Goal: Task Accomplishment & Management: Complete application form

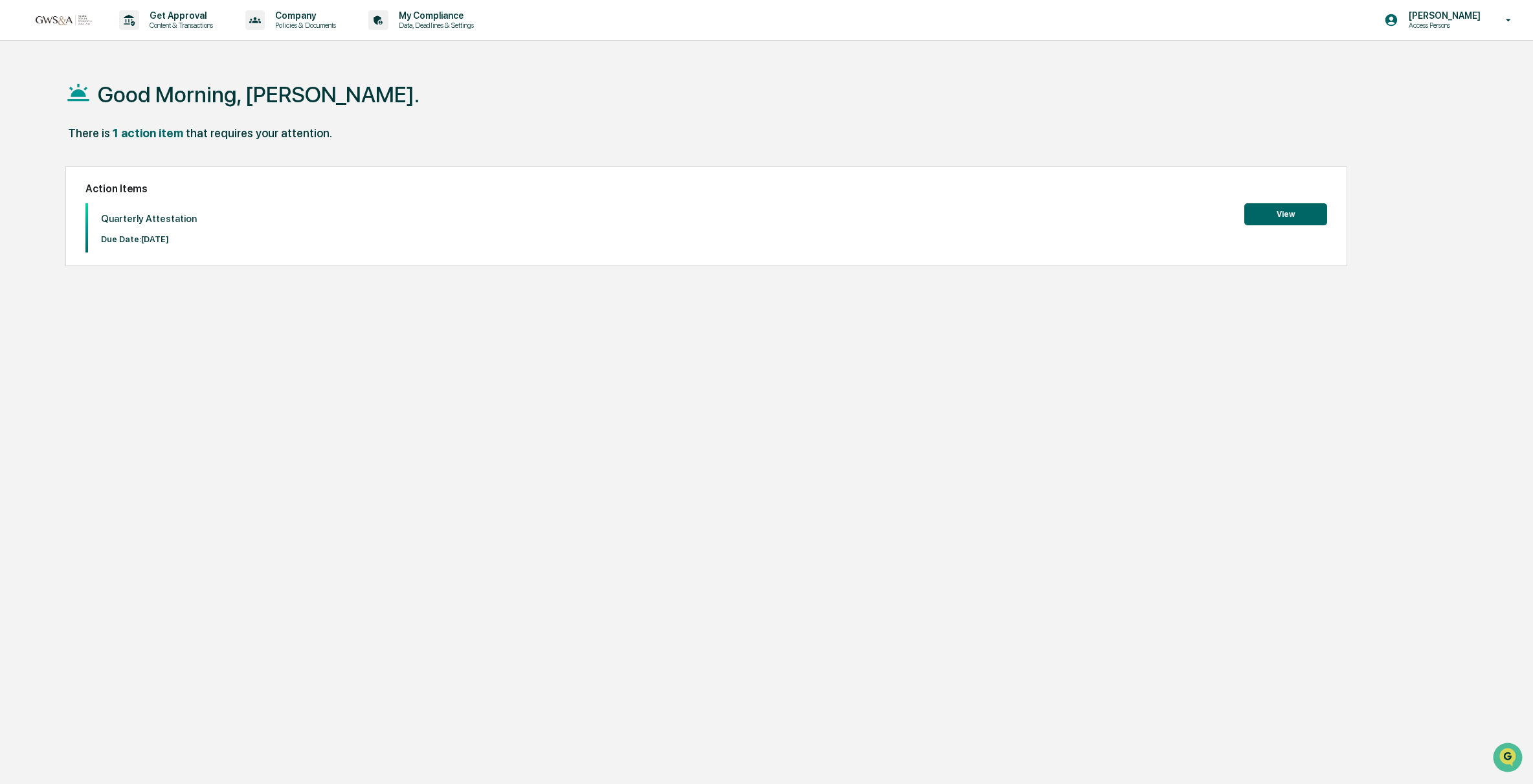
click at [1306, 206] on button "View" at bounding box center [1286, 214] width 83 height 22
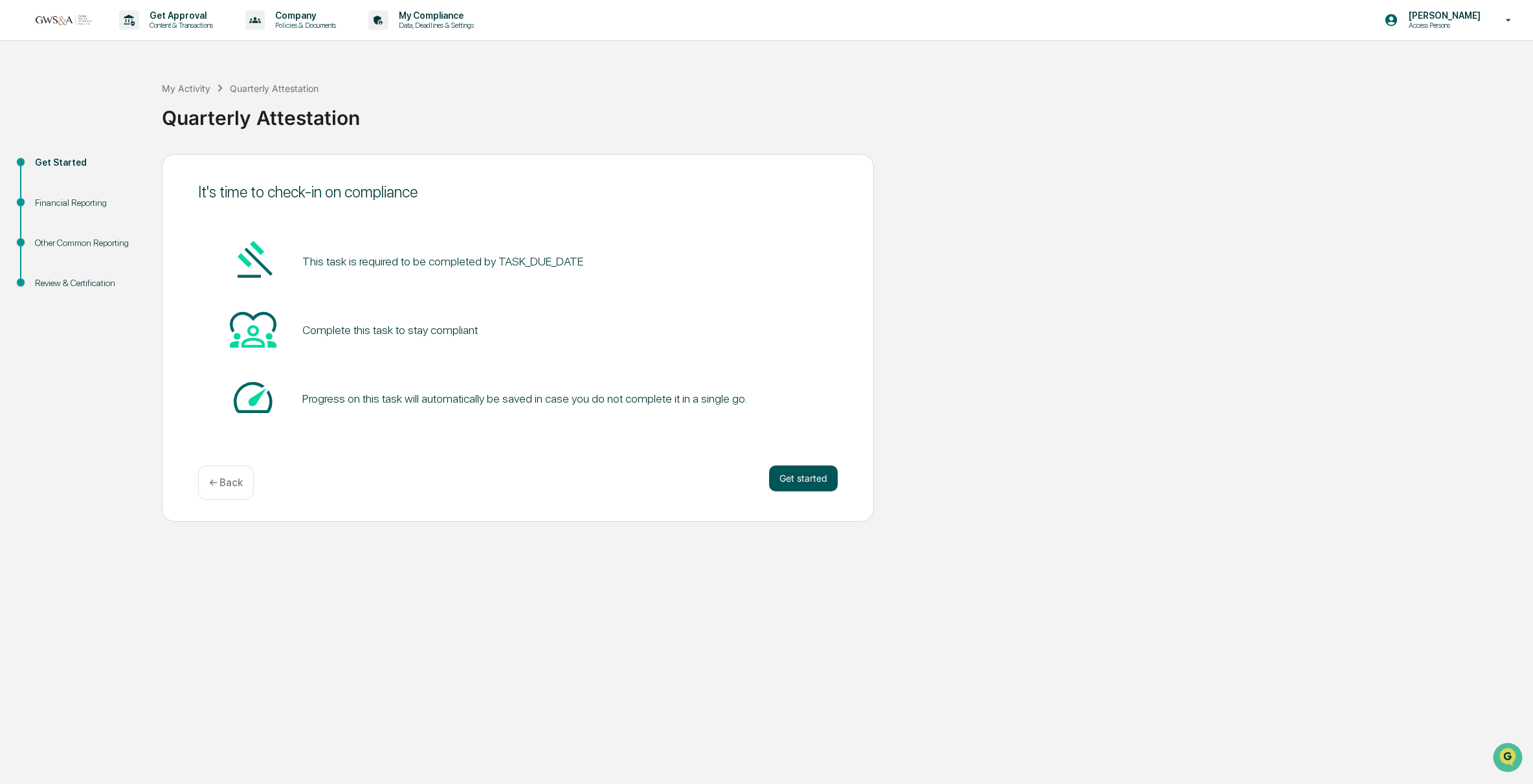
click at [799, 476] on button "Get started" at bounding box center [803, 478] width 68 height 26
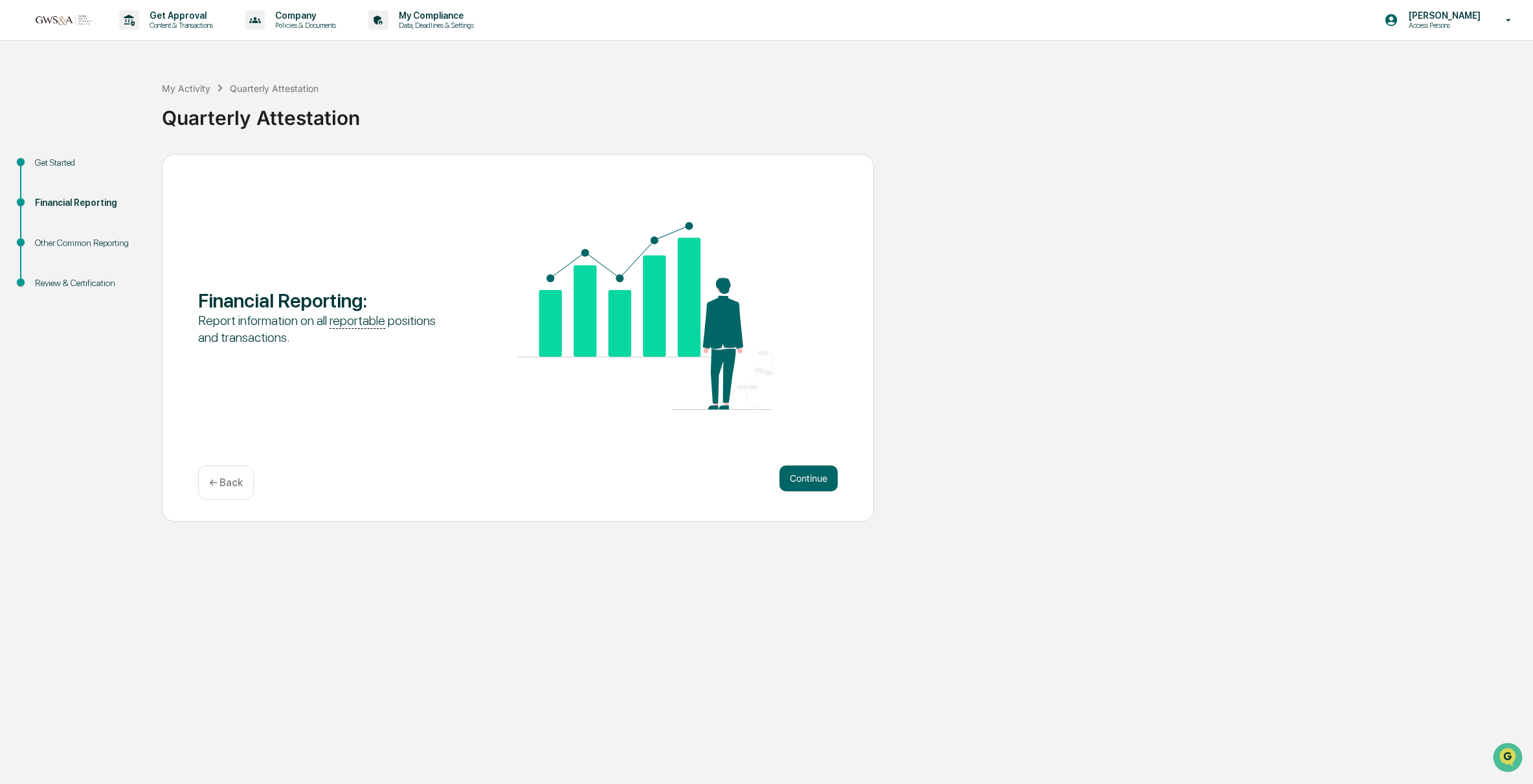
click at [799, 476] on button "Continue" at bounding box center [808, 478] width 59 height 26
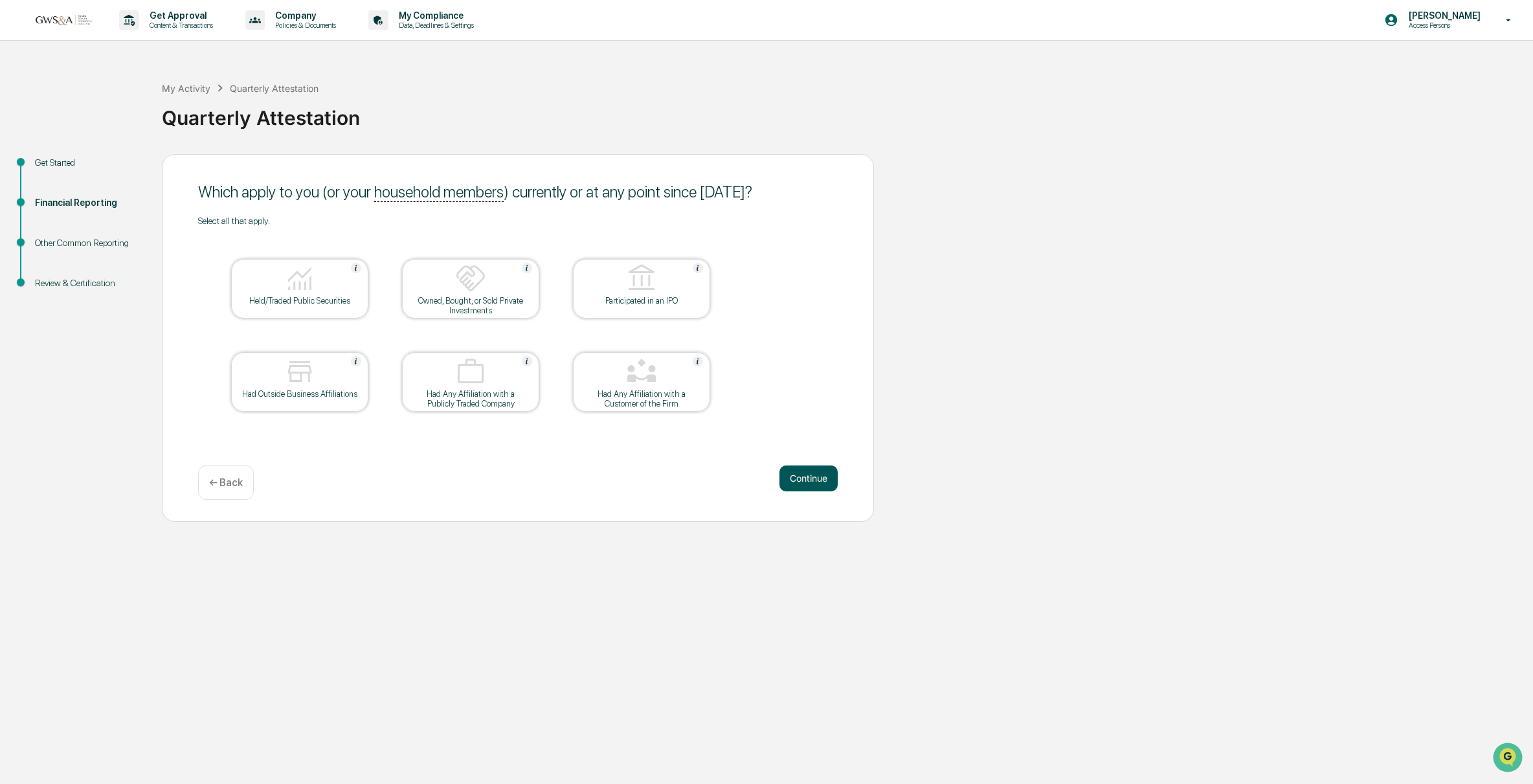
click at [811, 485] on button "Continue" at bounding box center [808, 478] width 59 height 26
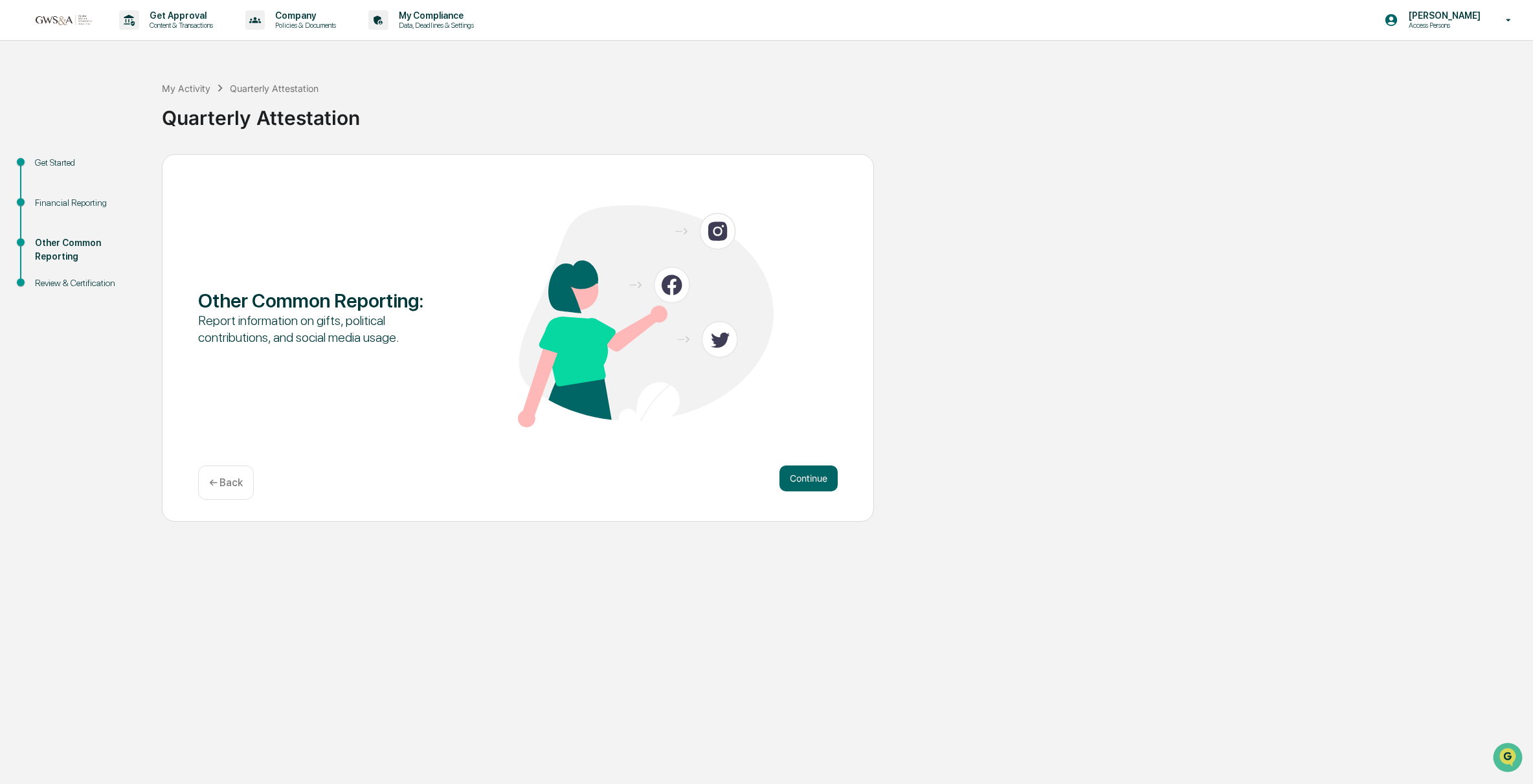
click at [811, 485] on button "Continue" at bounding box center [808, 478] width 59 height 26
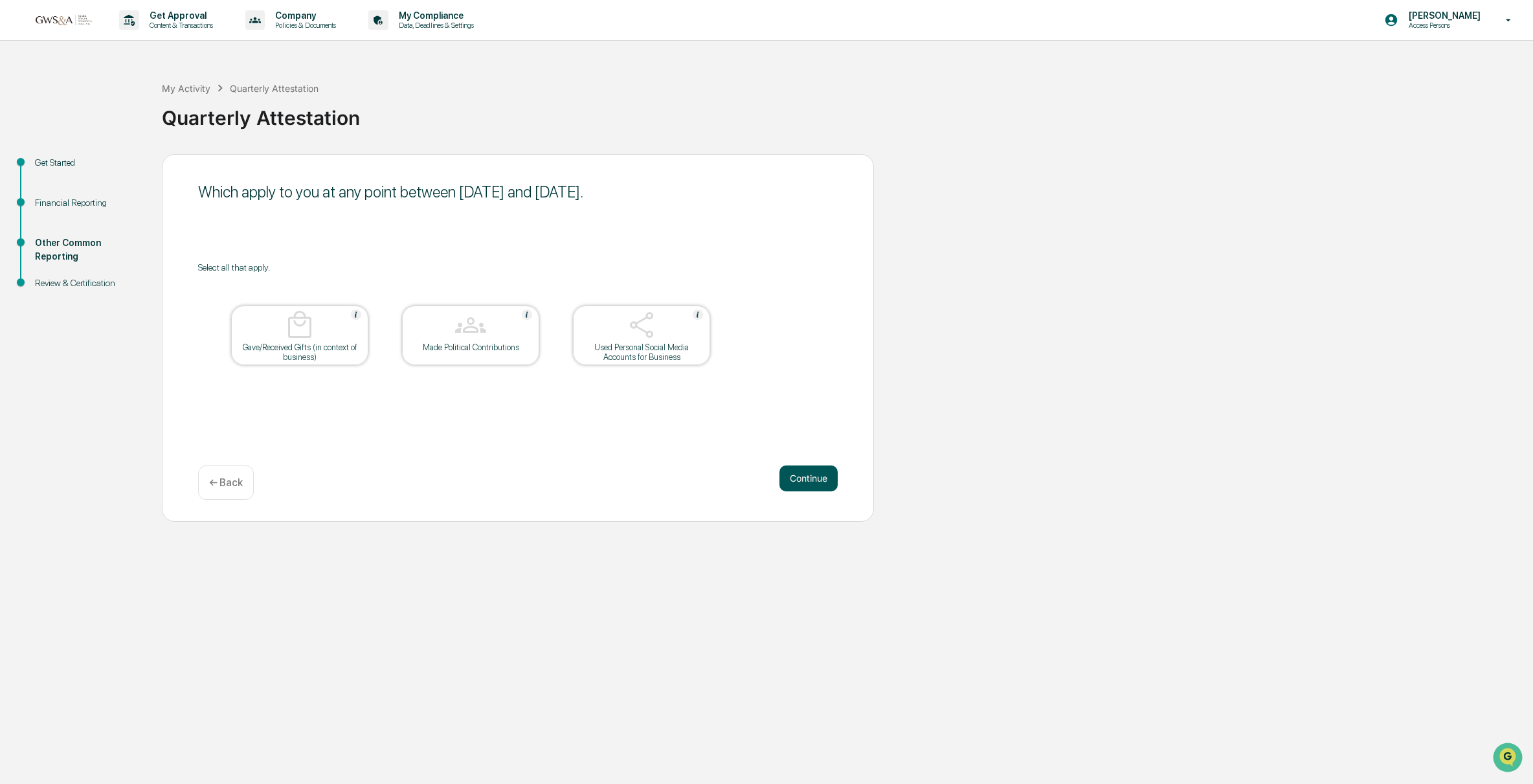
click at [811, 478] on button "Continue" at bounding box center [808, 478] width 59 height 26
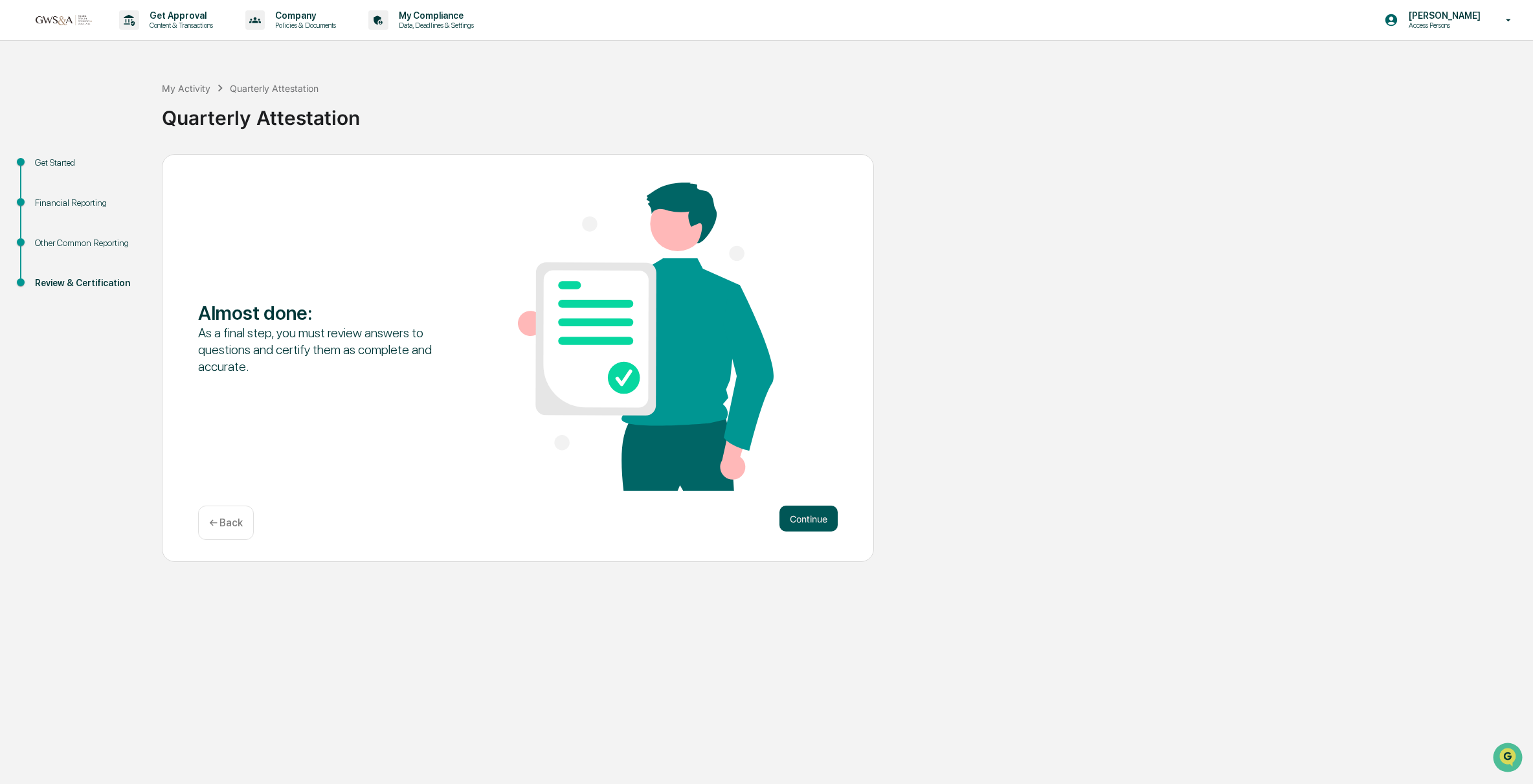
click at [815, 521] on button "Continue" at bounding box center [808, 518] width 59 height 26
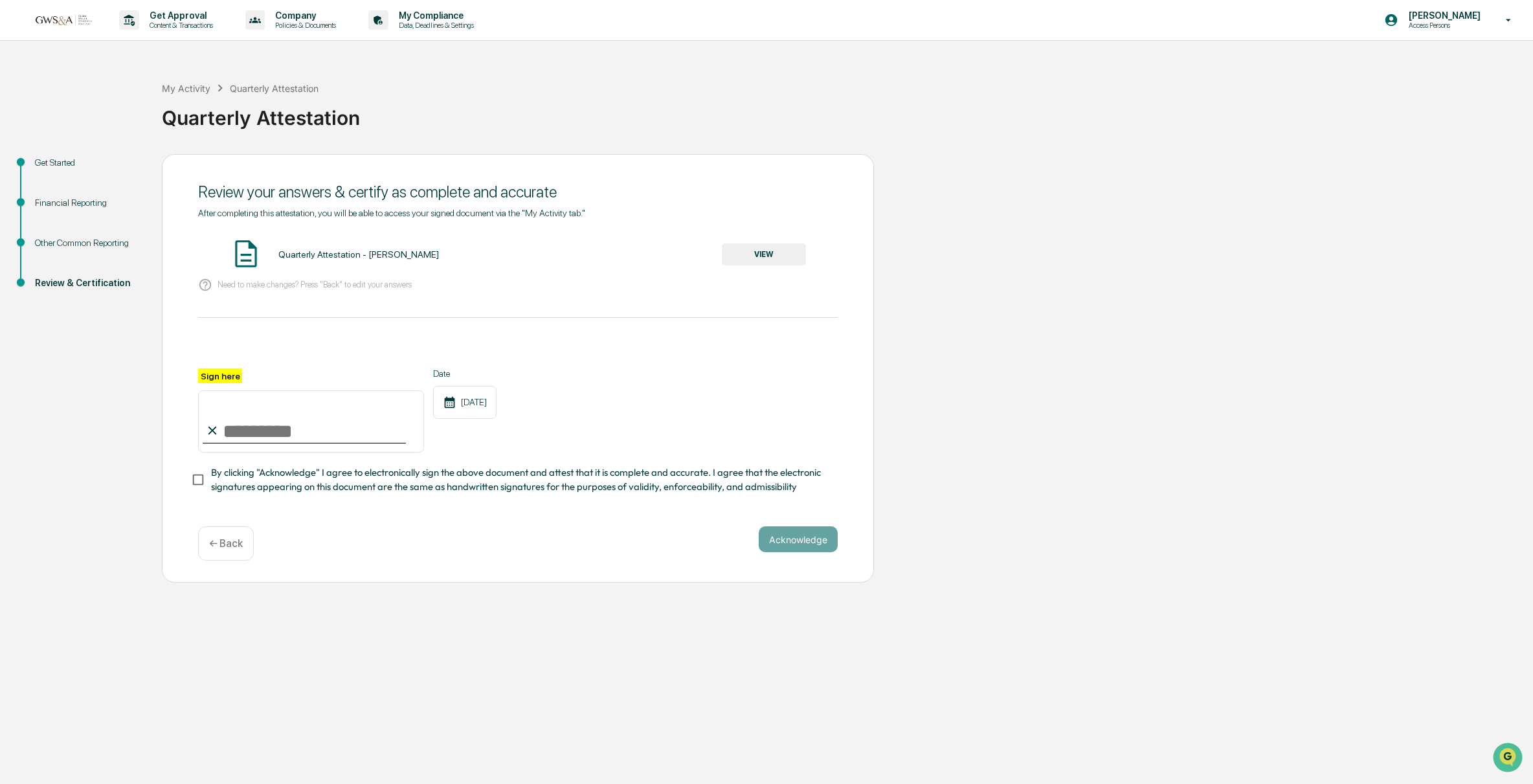
click at [244, 430] on input "Sign here" at bounding box center [311, 421] width 226 height 62
type input "**********"
click at [394, 501] on div "**********" at bounding box center [518, 361] width 640 height 306
click at [818, 549] on button "Acknowledge" at bounding box center [798, 539] width 79 height 26
click at [768, 251] on button "VIEW" at bounding box center [763, 254] width 84 height 22
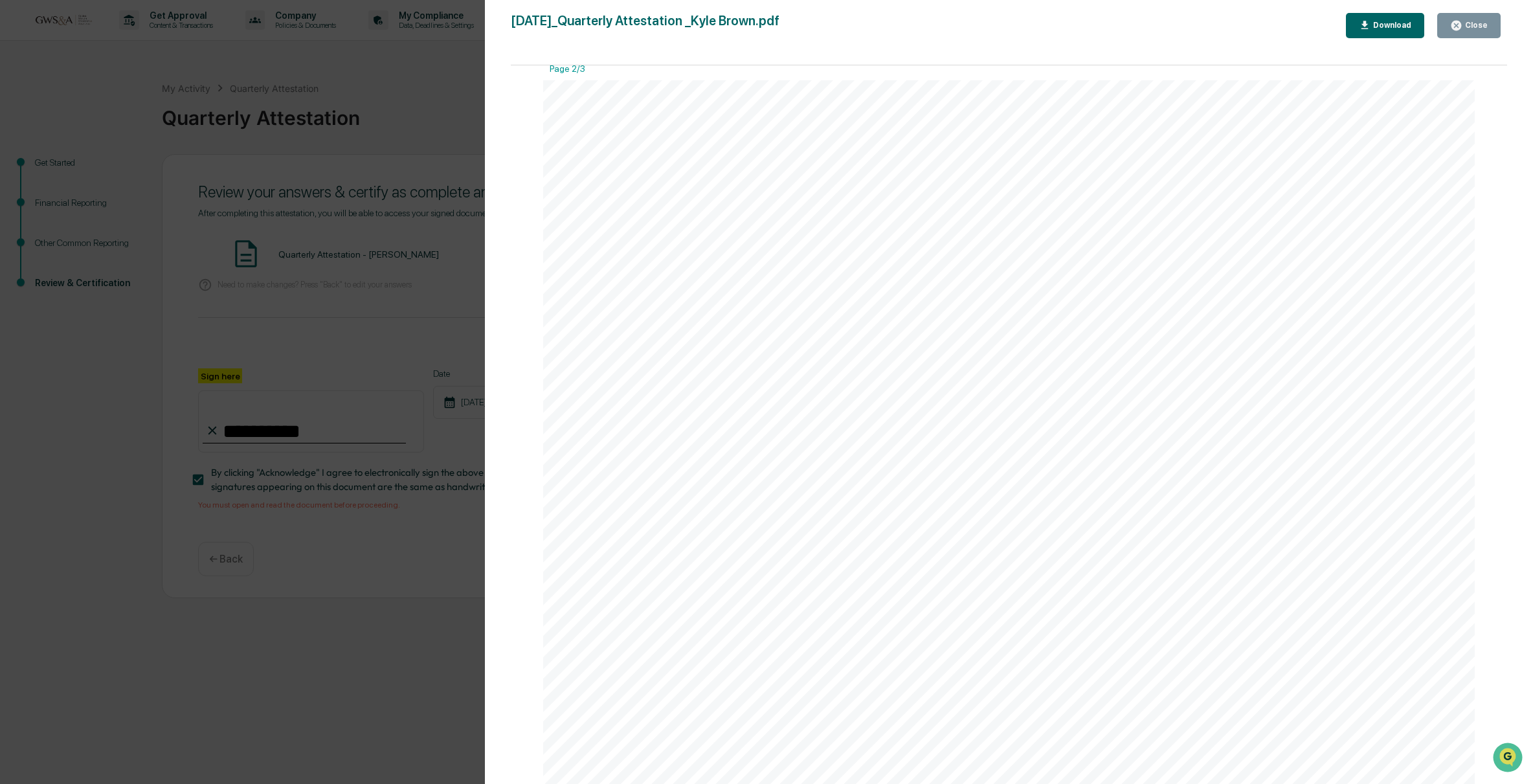
scroll to position [1381, 0]
click at [377, 283] on div "Version History [DATE] 04:23 PM [PERSON_NAME] [DATE]_Quarterly Attestation _Kyl…" at bounding box center [766, 392] width 1533 height 784
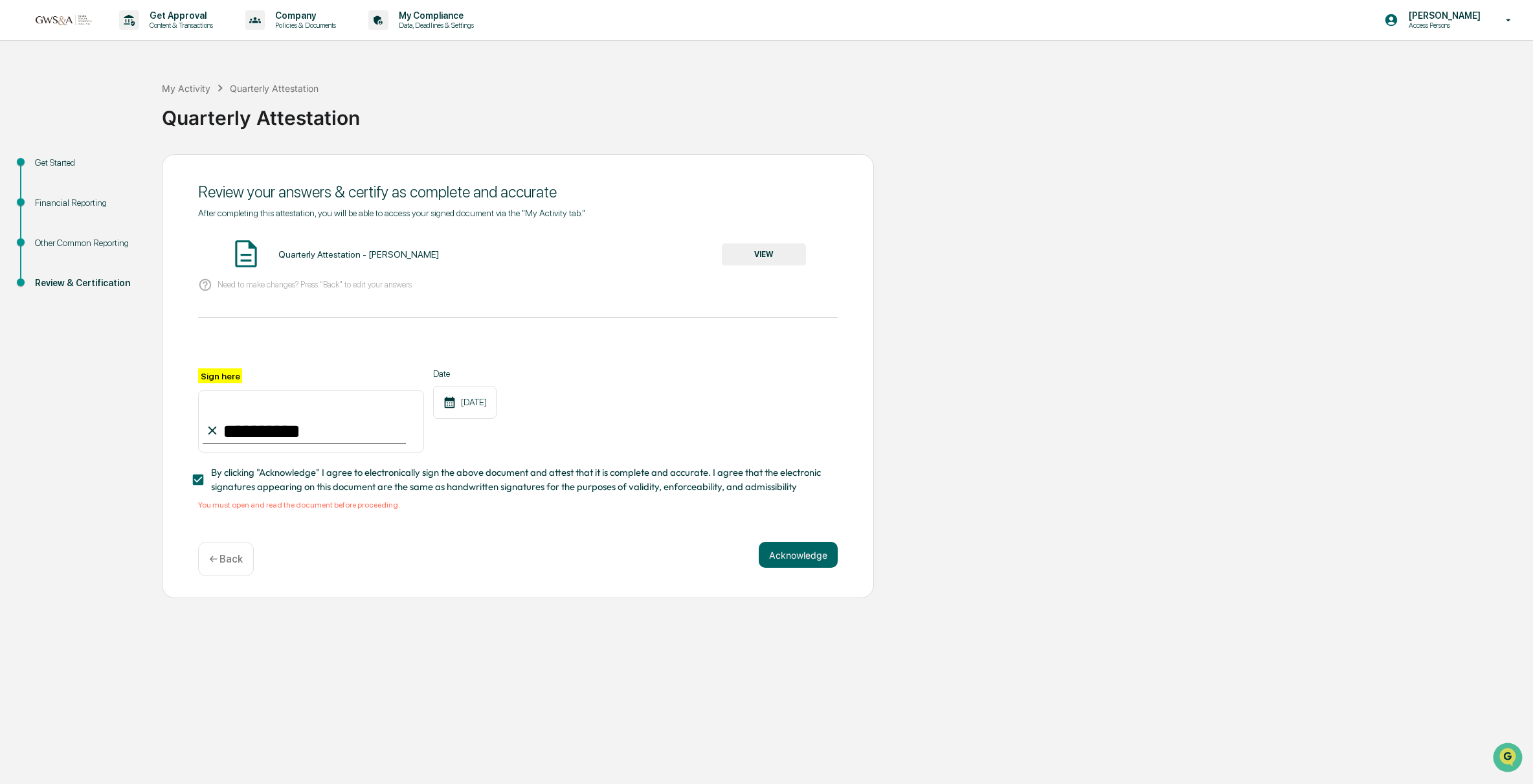
click at [228, 568] on div "← Back" at bounding box center [226, 558] width 55 height 35
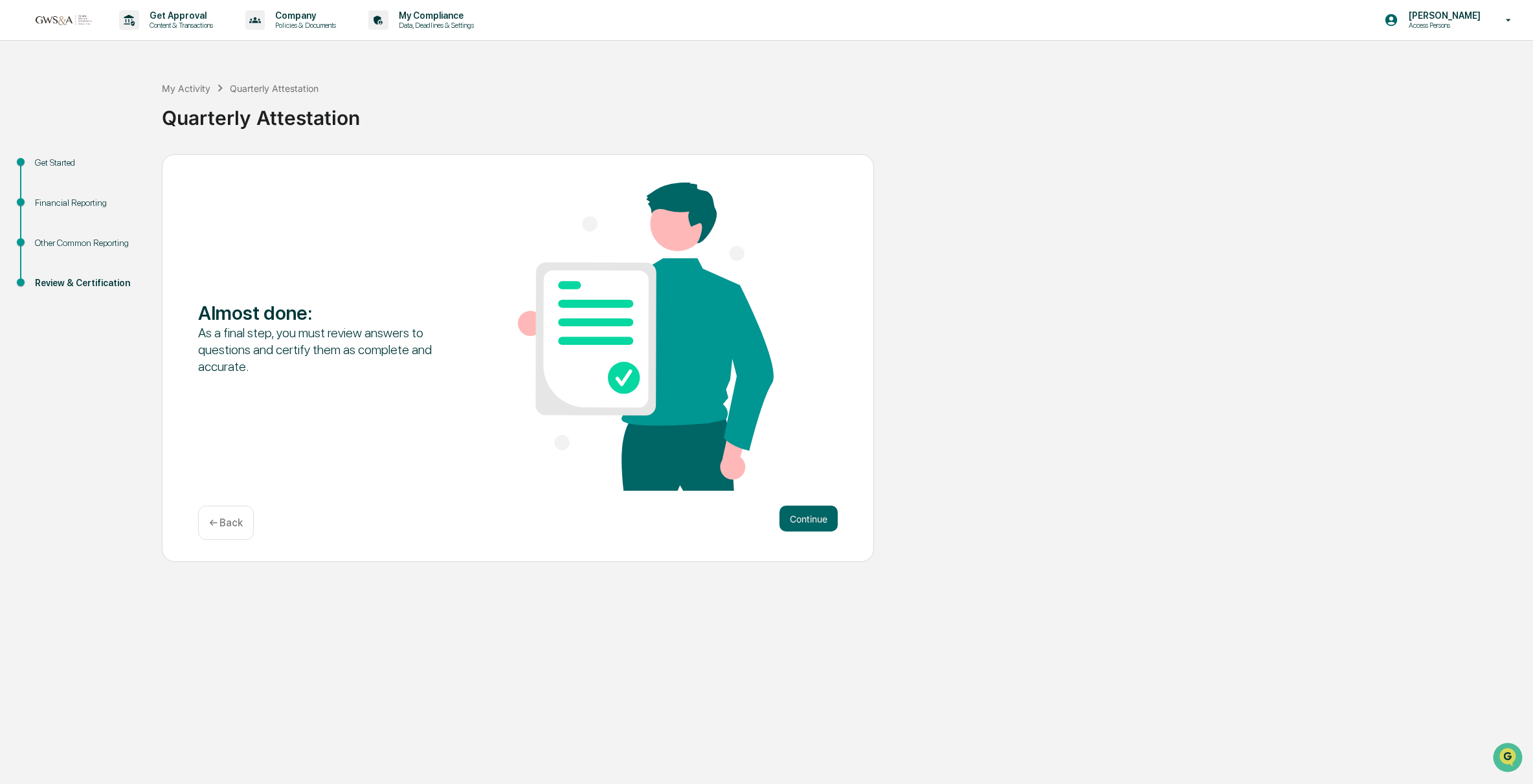
click at [80, 202] on div "Financial Reporting" at bounding box center [88, 202] width 106 height 14
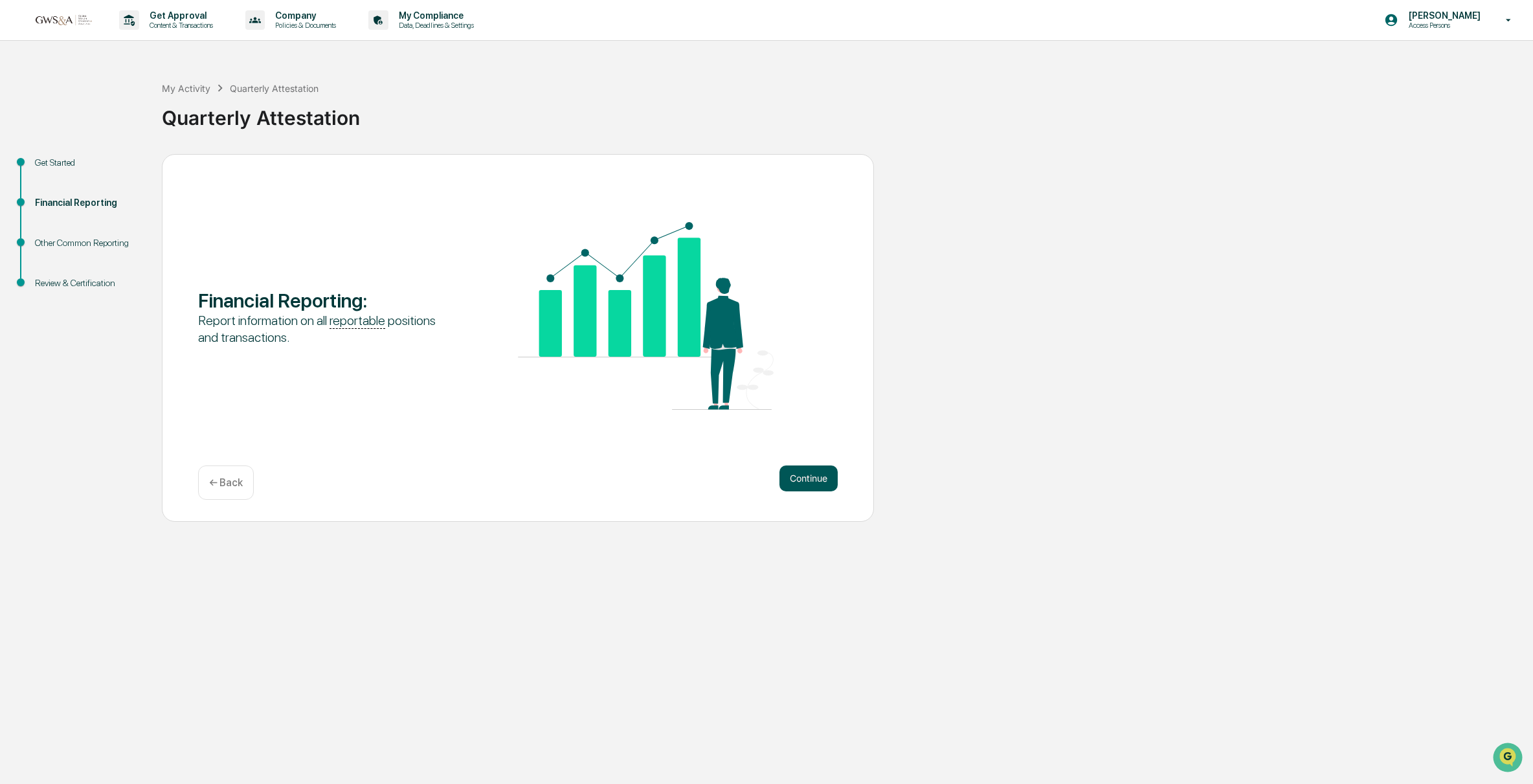
click at [828, 475] on button "Continue" at bounding box center [808, 478] width 59 height 26
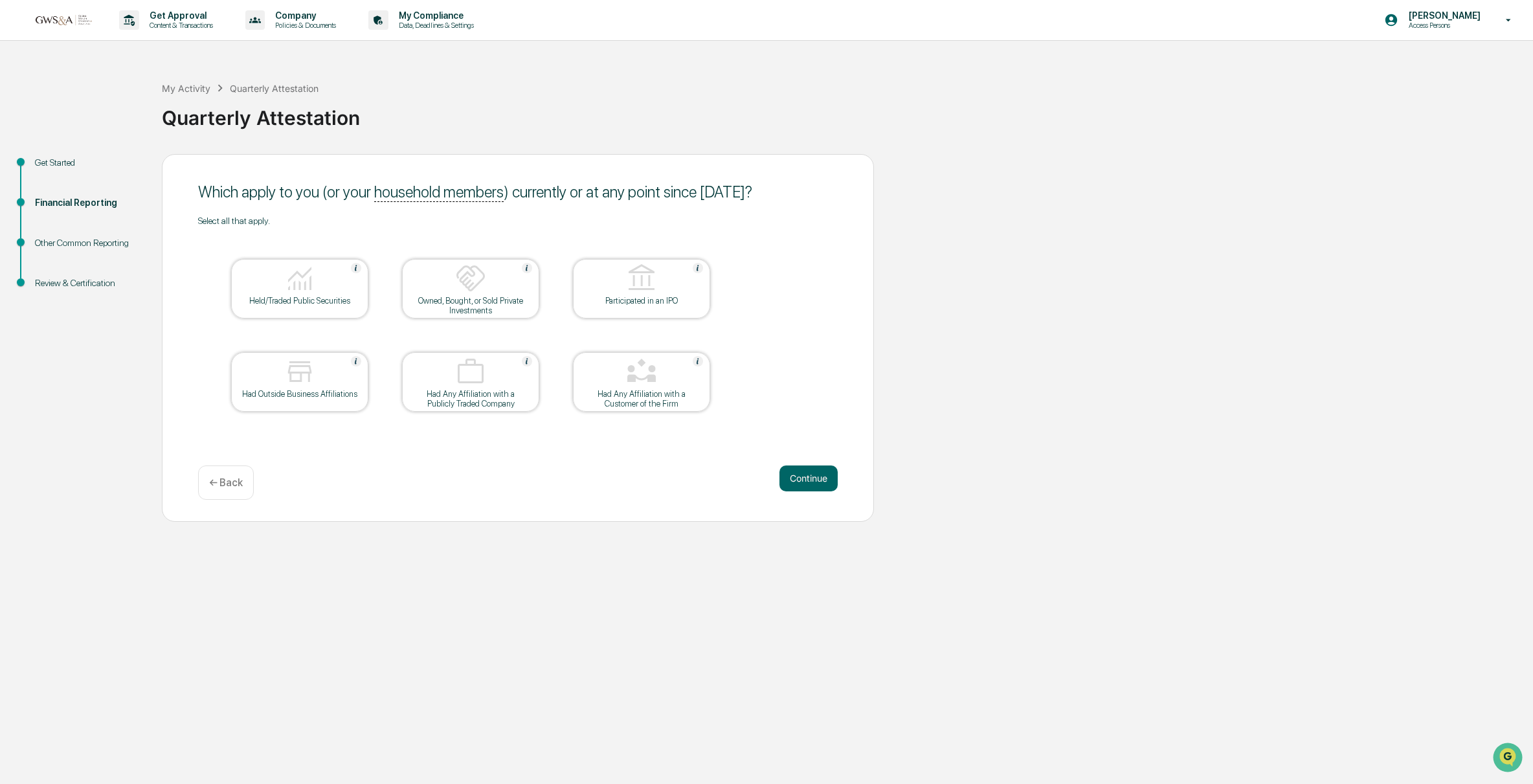
click at [321, 296] on div "Held/Traded Public Securities" at bounding box center [300, 300] width 117 height 10
click at [823, 484] on button "Continue" at bounding box center [808, 478] width 59 height 26
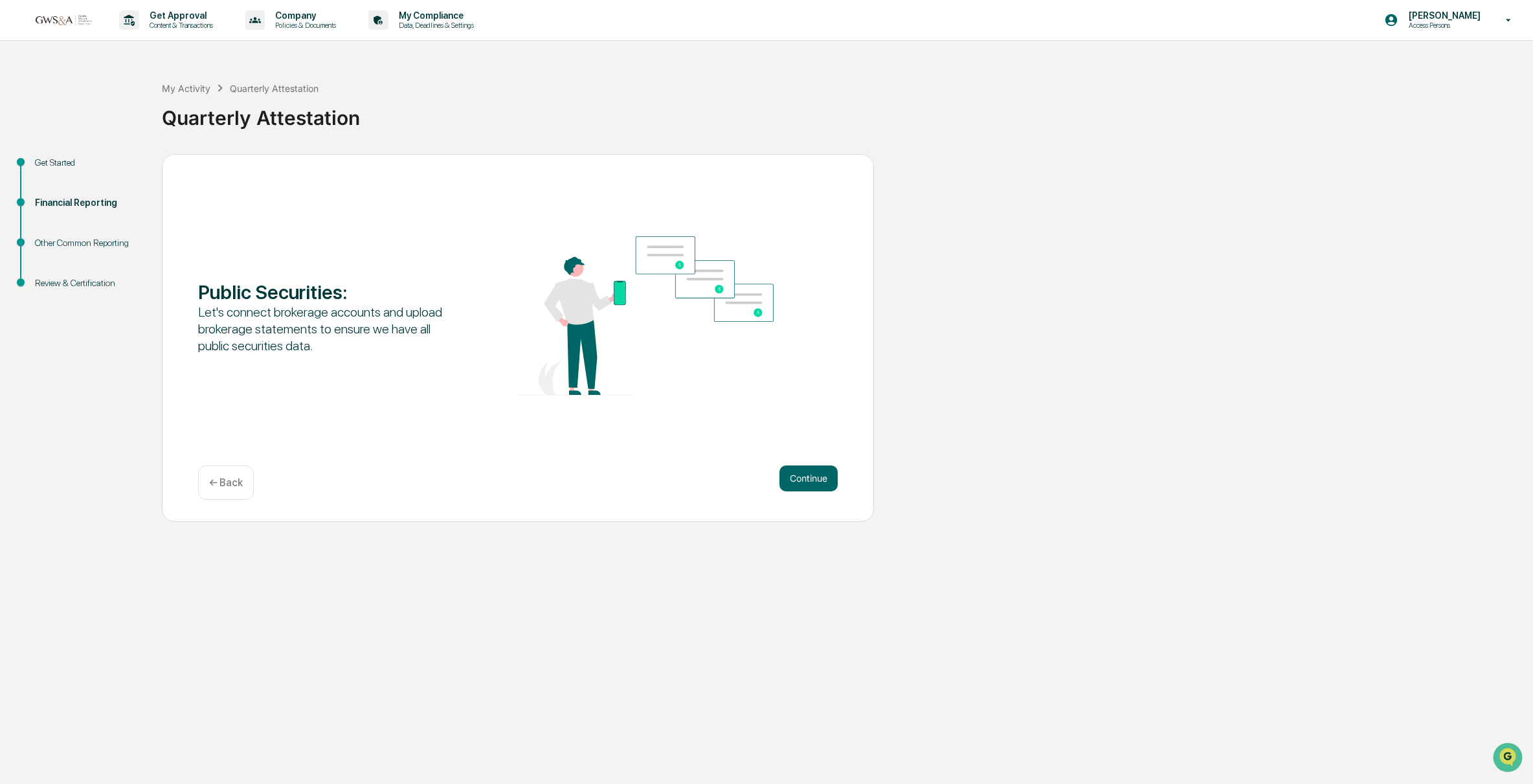
click at [823, 484] on button "Continue" at bounding box center [808, 478] width 59 height 26
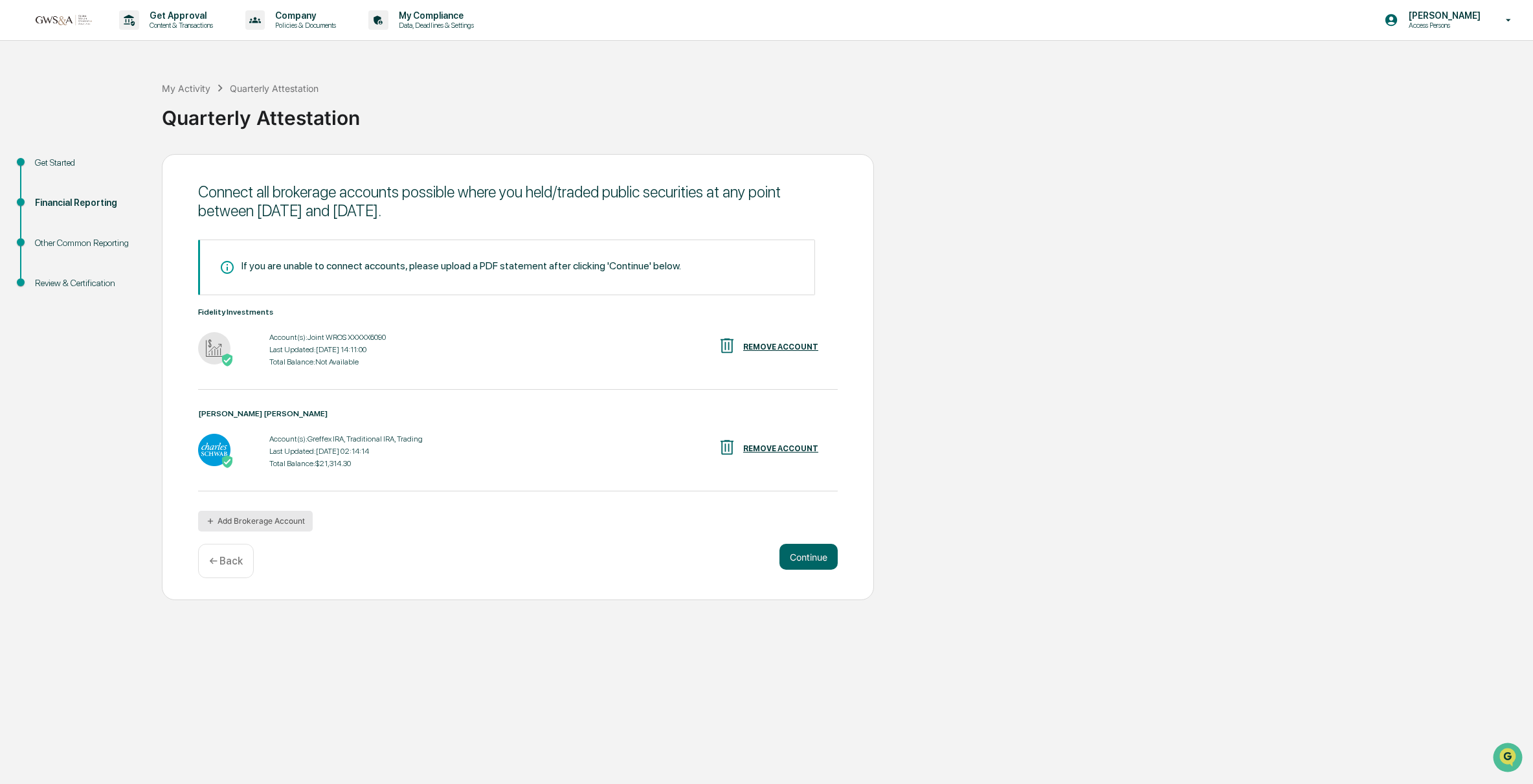
click at [275, 521] on button "Add Brokerage Account" at bounding box center [256, 521] width 115 height 21
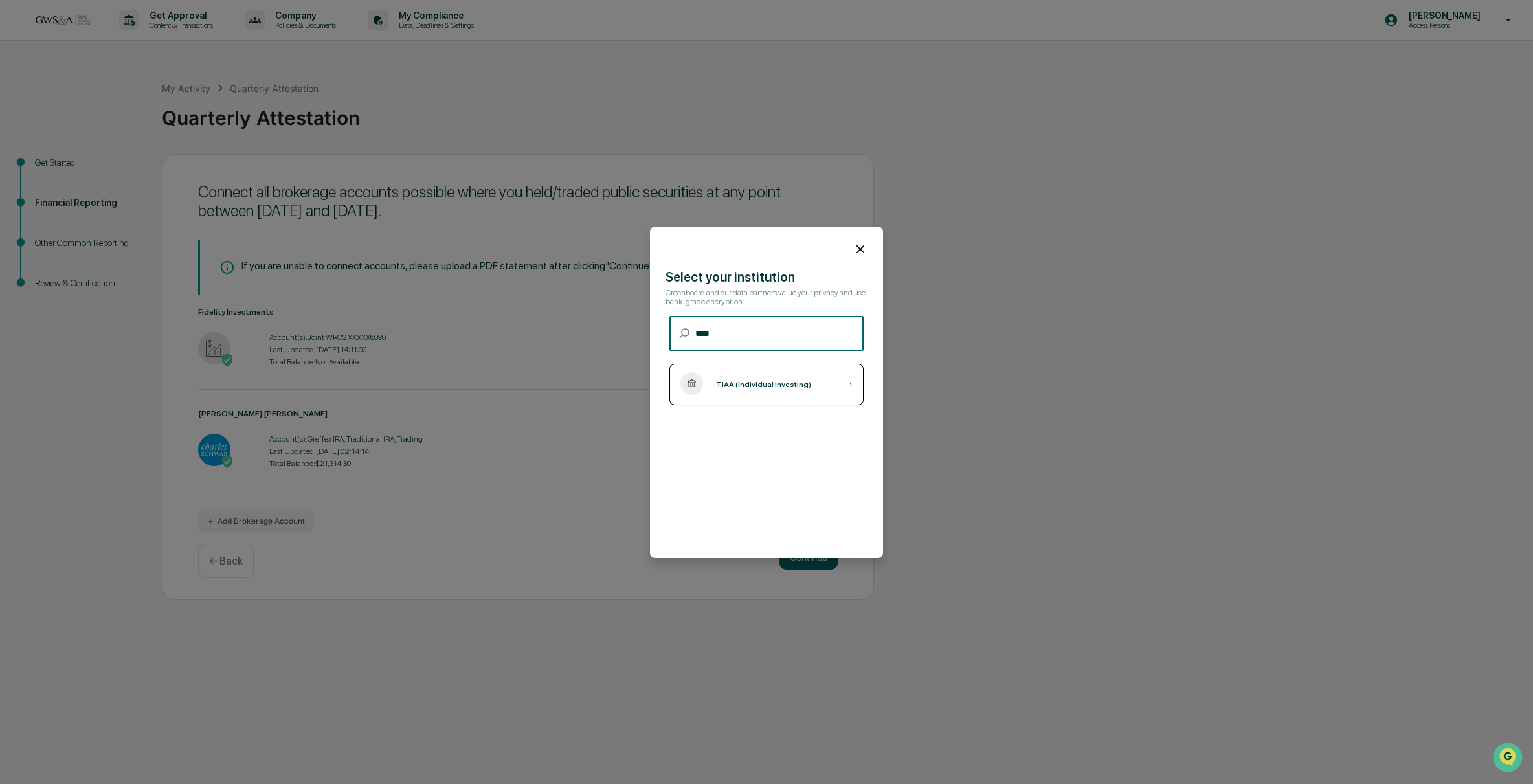
type input "****"
click at [764, 382] on div "TIAA (Individual Investing)" at bounding box center [763, 384] width 95 height 9
click at [861, 248] on icon at bounding box center [861, 249] width 14 height 14
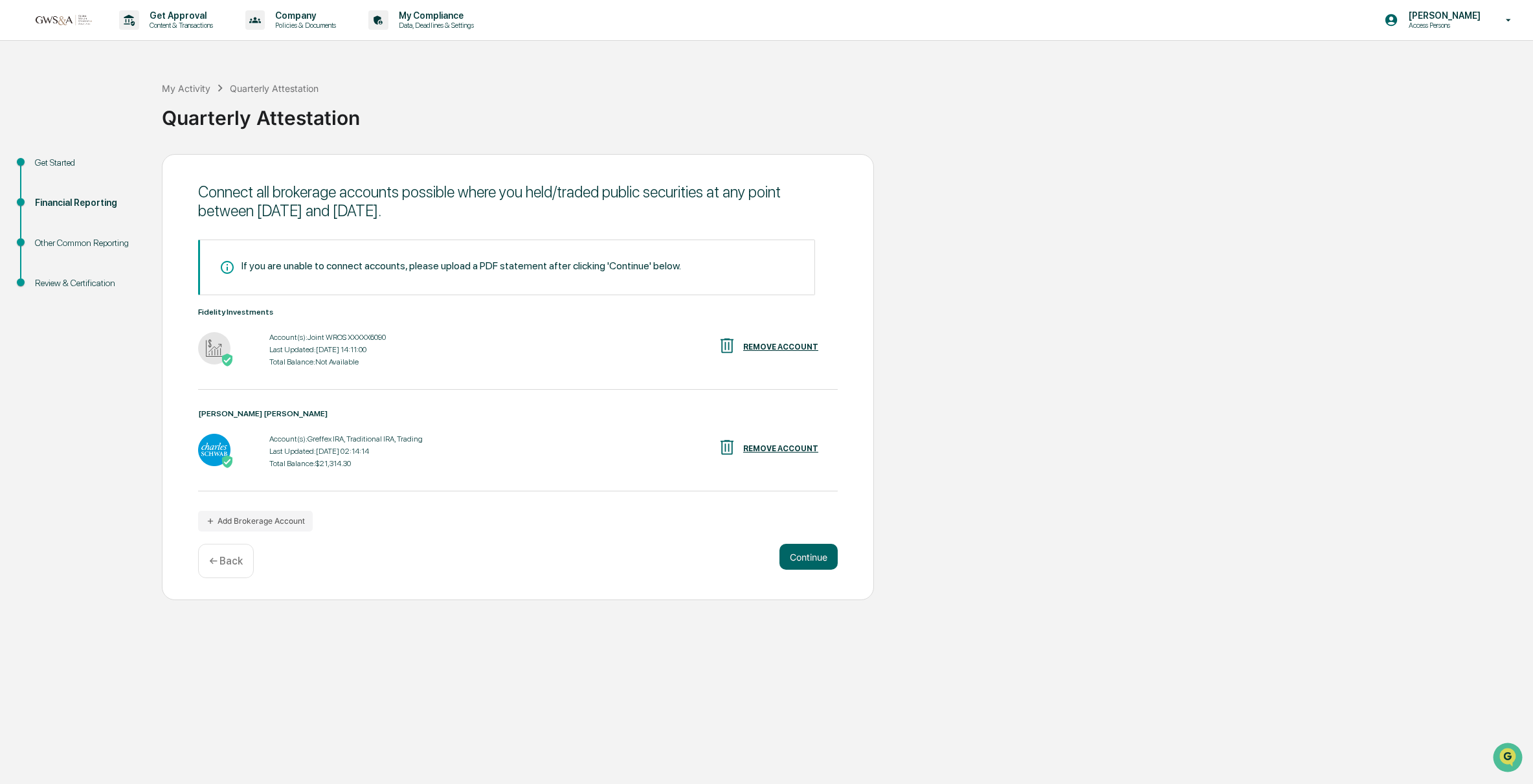
click at [601, 521] on div "If you are unable to connect accounts, please upload a PDF statement after clic…" at bounding box center [518, 385] width 640 height 292
click at [276, 529] on button "Add Brokerage Account" at bounding box center [256, 521] width 115 height 21
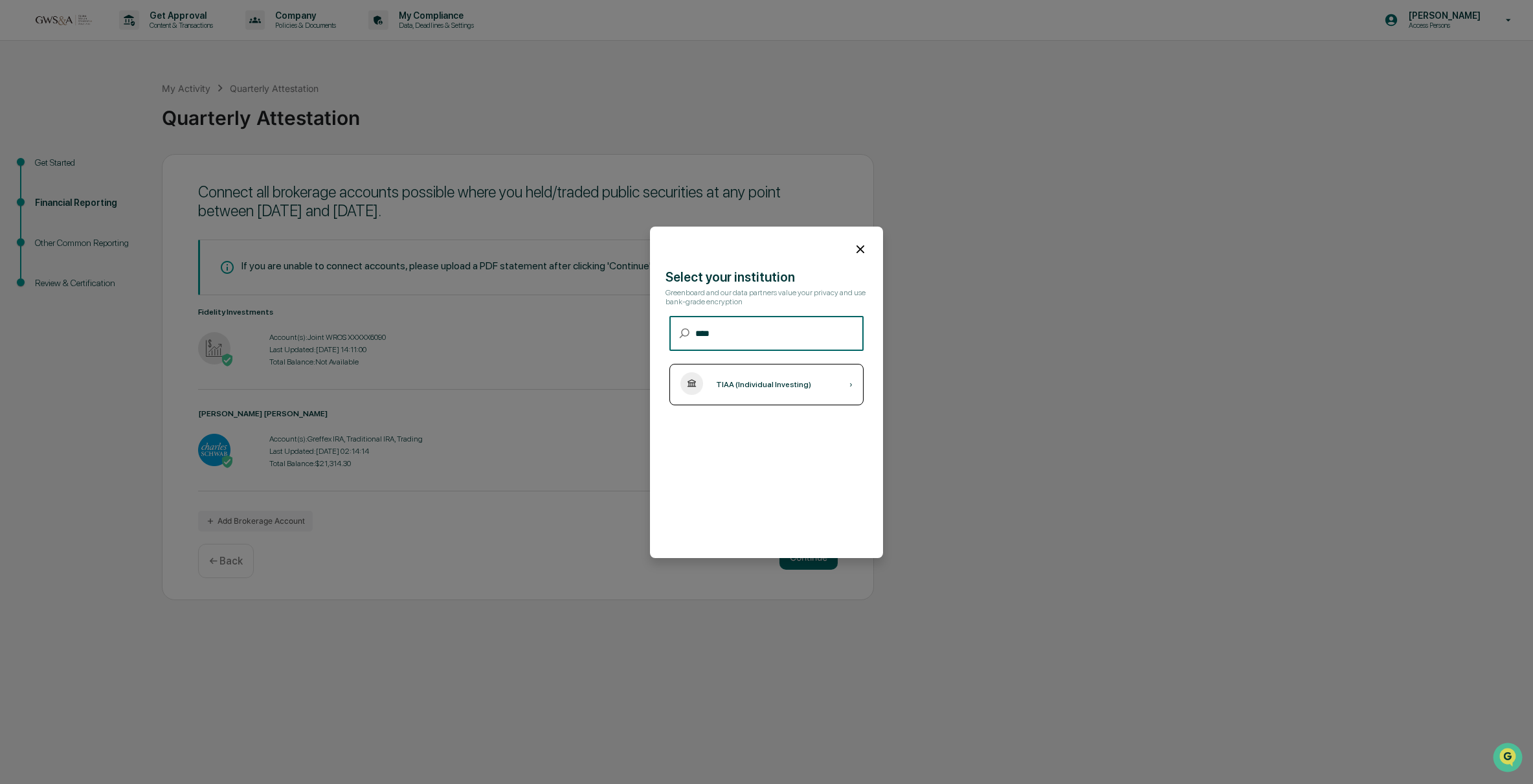
type input "****"
click at [791, 391] on div "TIAA (Individual Investing) ›" at bounding box center [766, 385] width 194 height 42
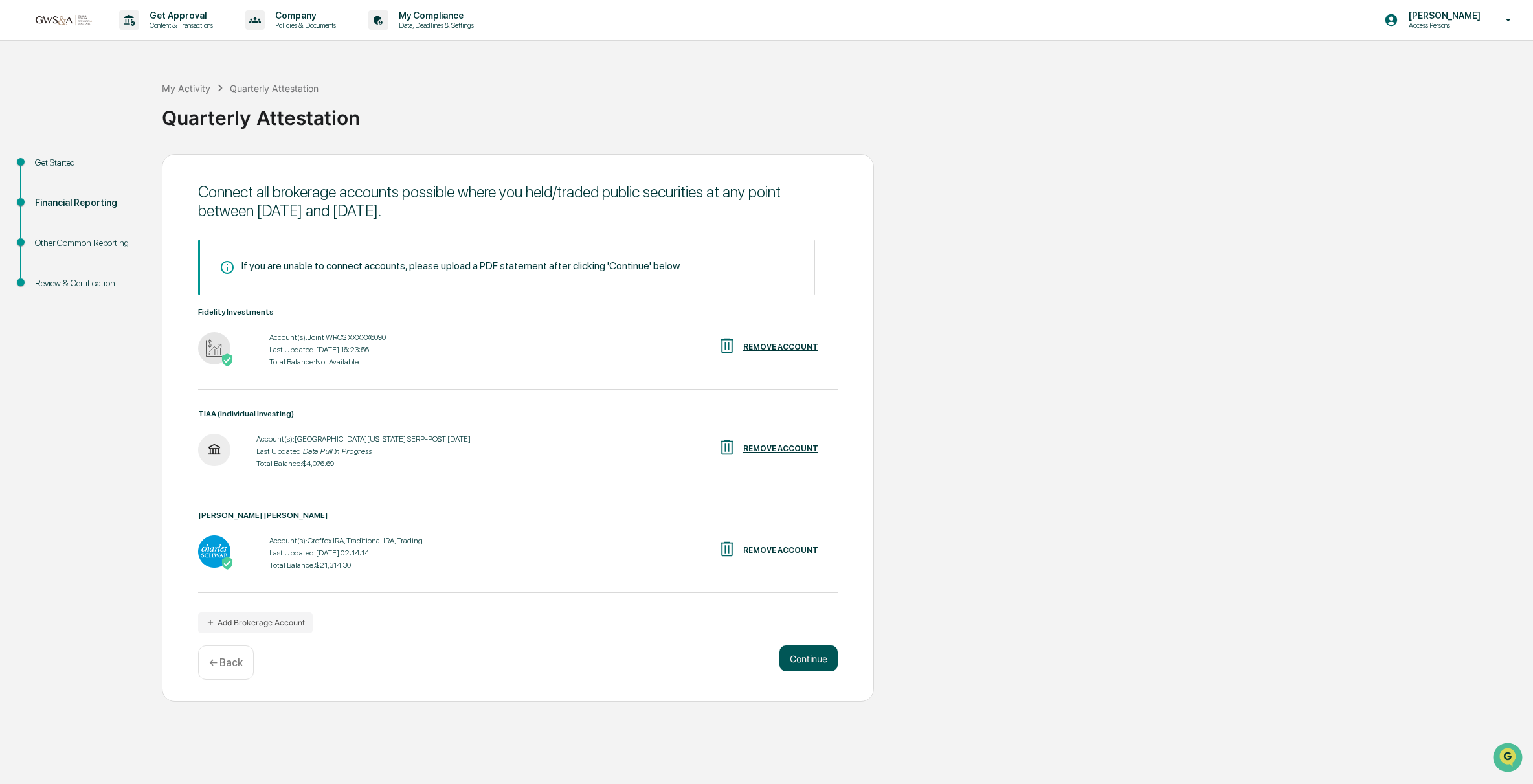
click at [816, 665] on button "Continue" at bounding box center [808, 658] width 59 height 26
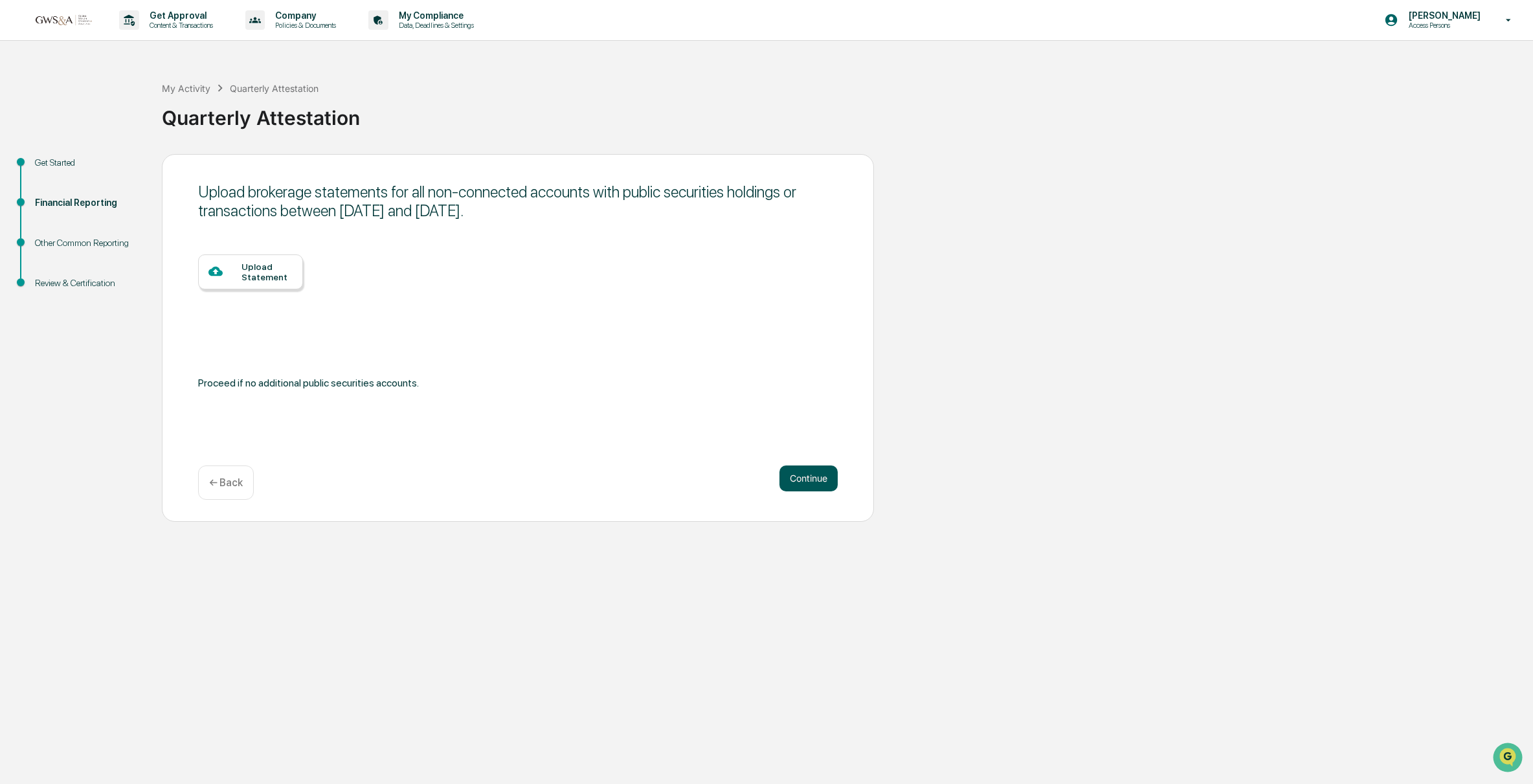
click at [801, 481] on button "Continue" at bounding box center [808, 478] width 59 height 26
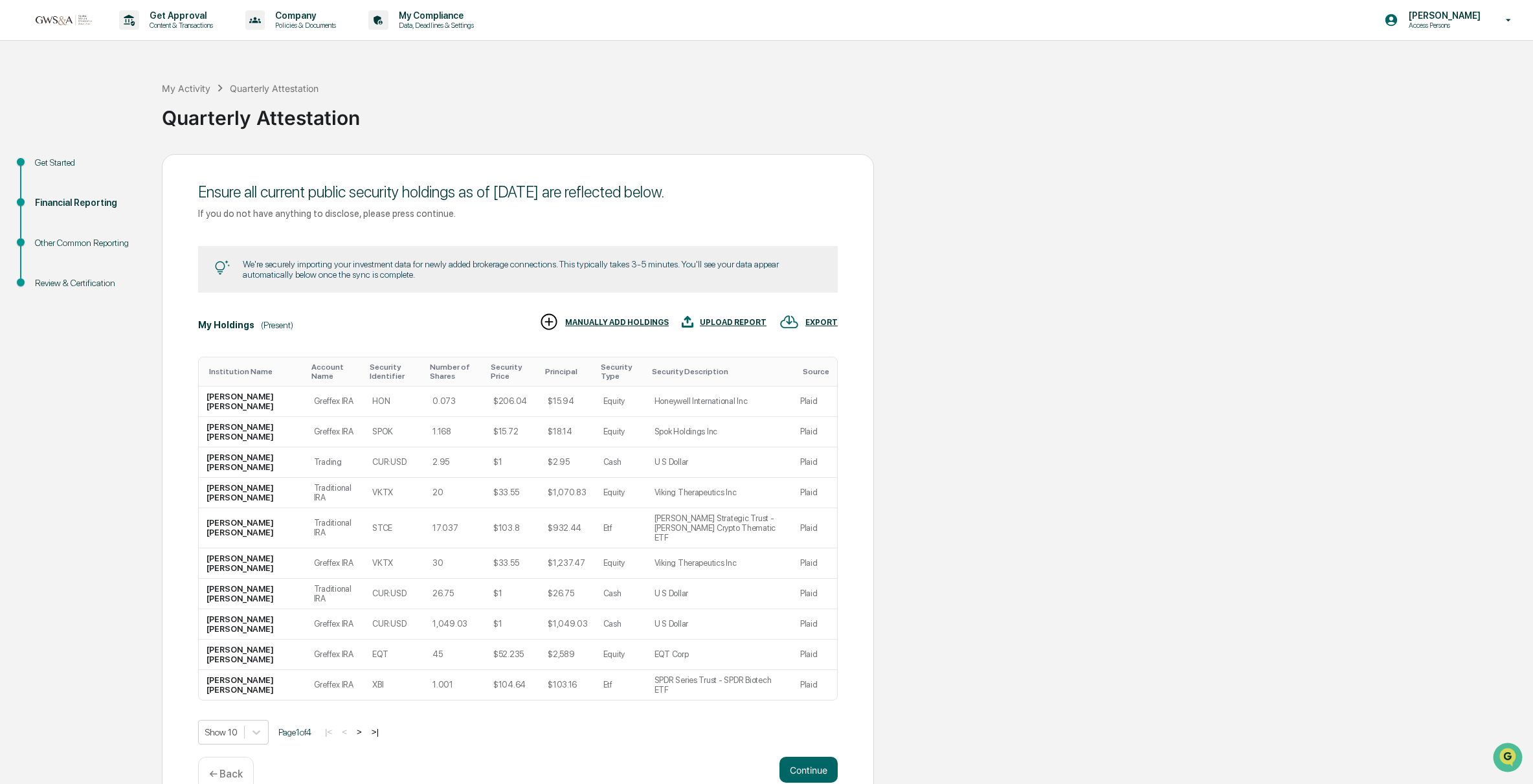
scroll to position [34, 0]
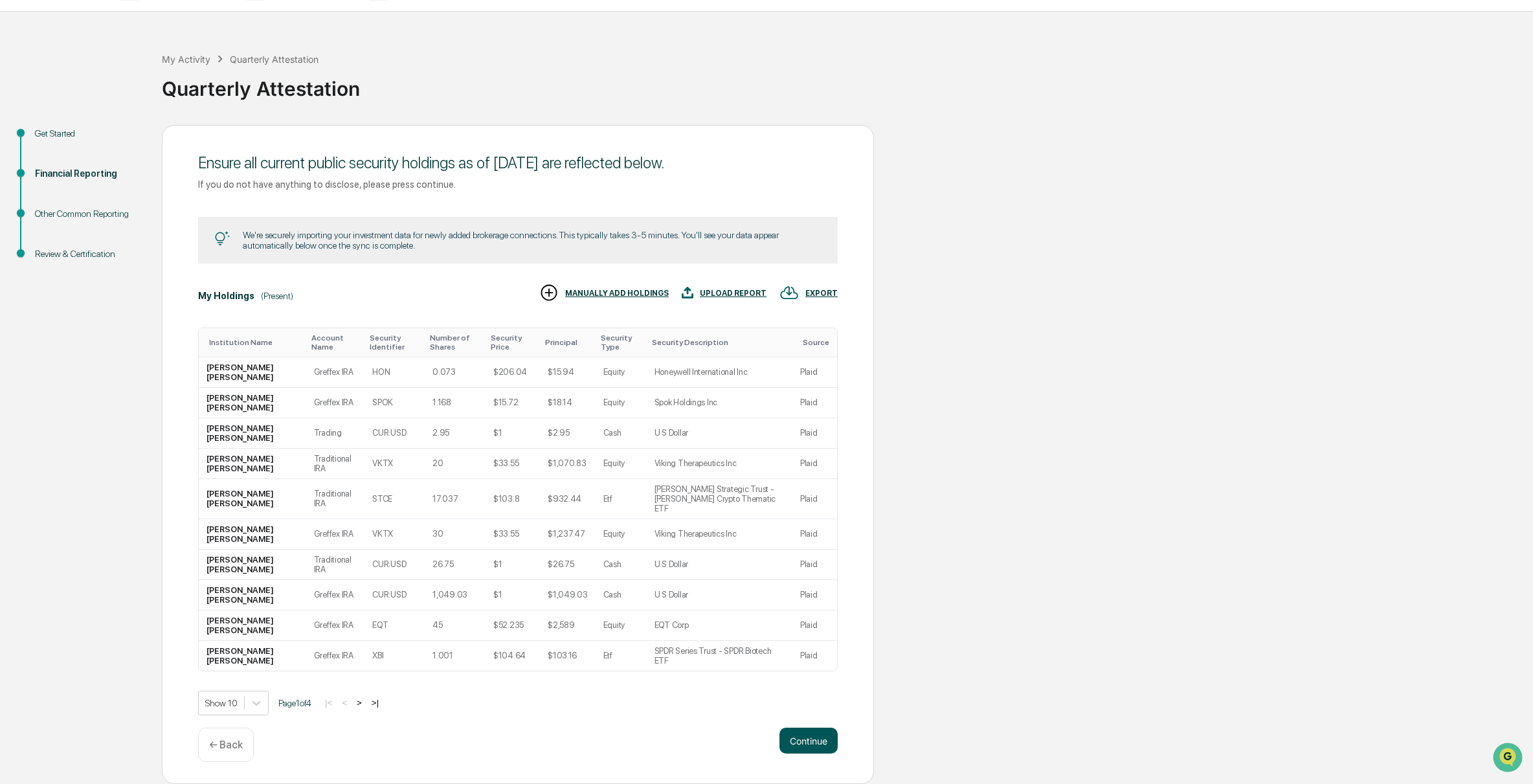
click at [813, 738] on button "Continue" at bounding box center [808, 741] width 59 height 26
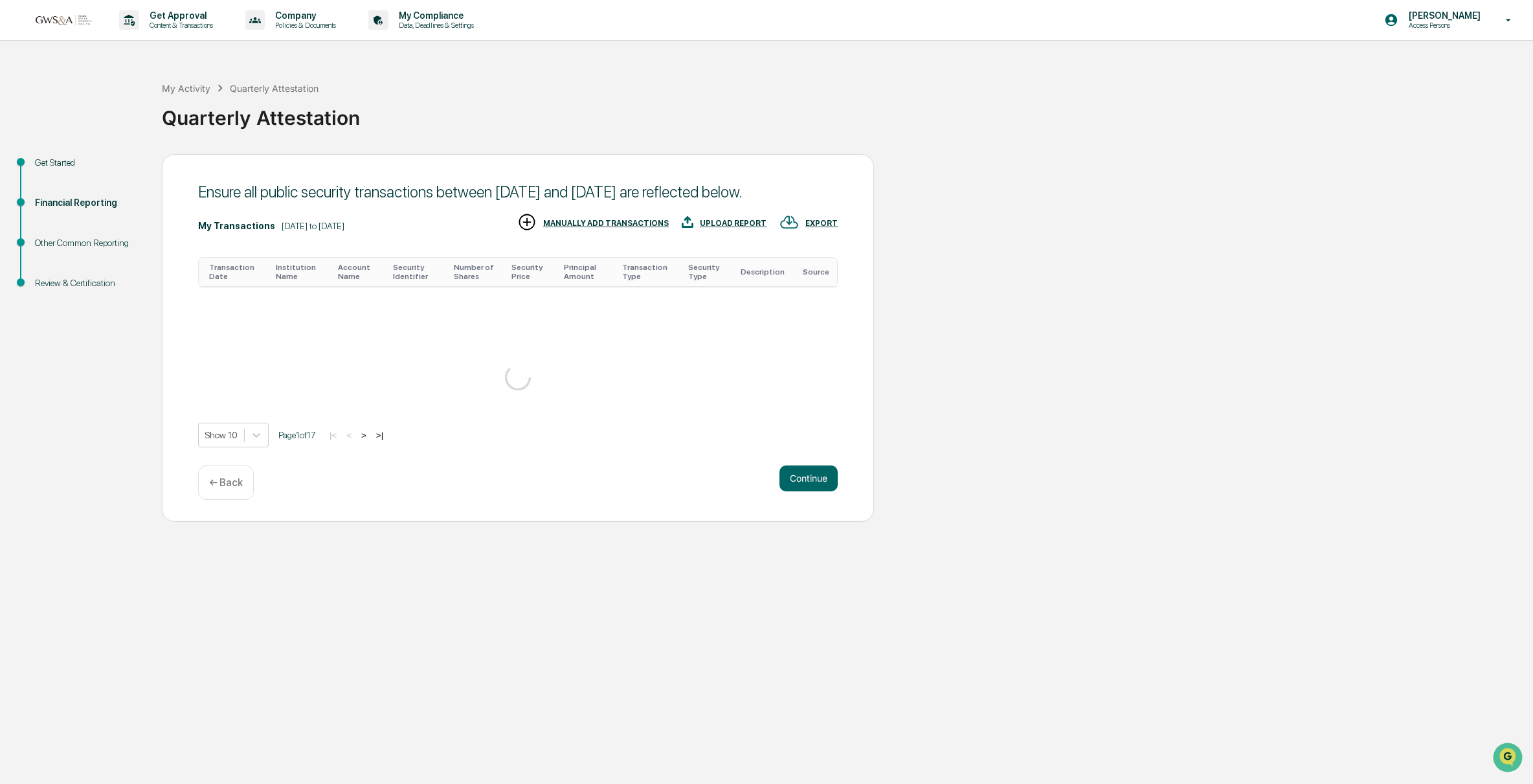
scroll to position [49, 0]
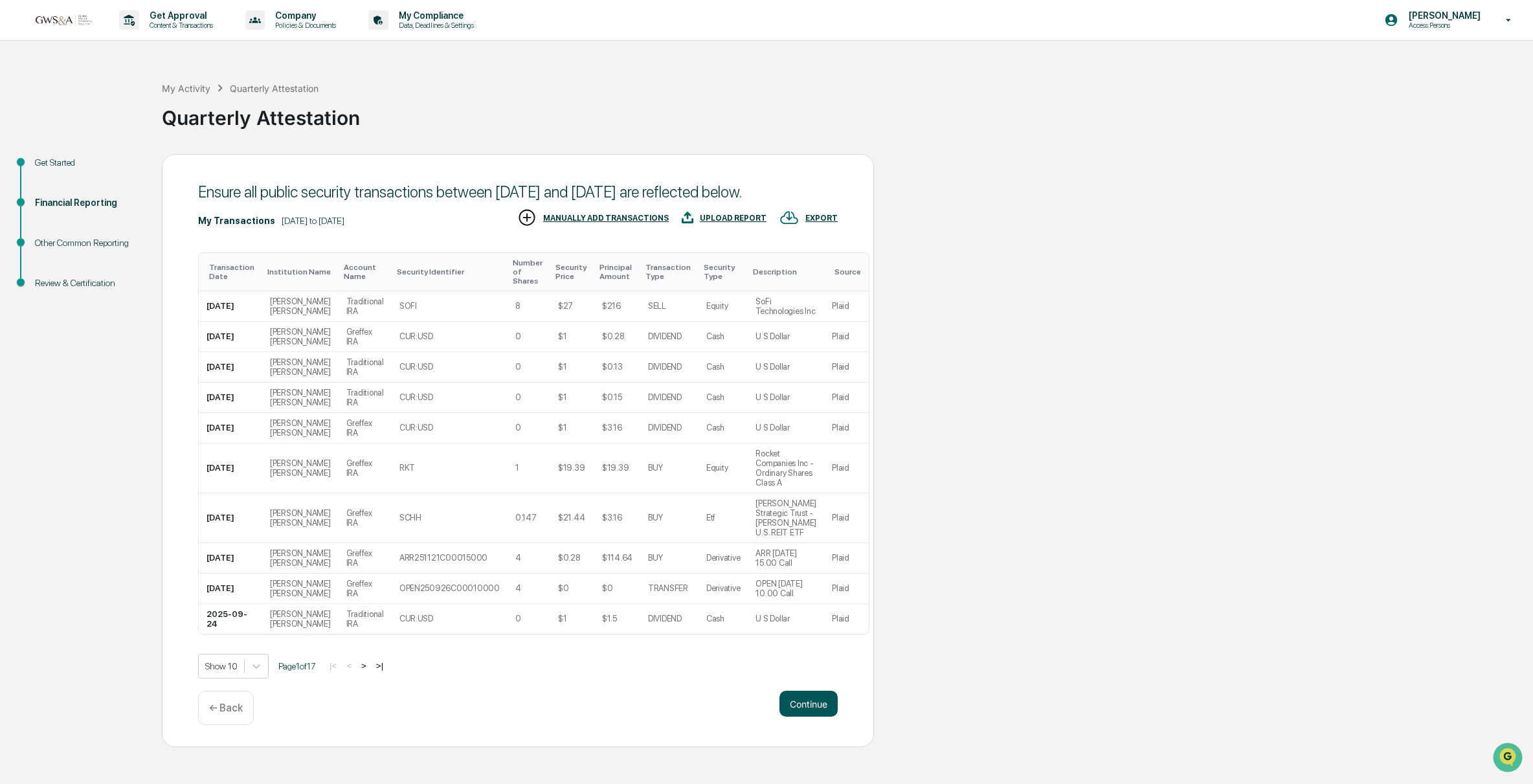
click at [816, 717] on button "Continue" at bounding box center [808, 704] width 59 height 26
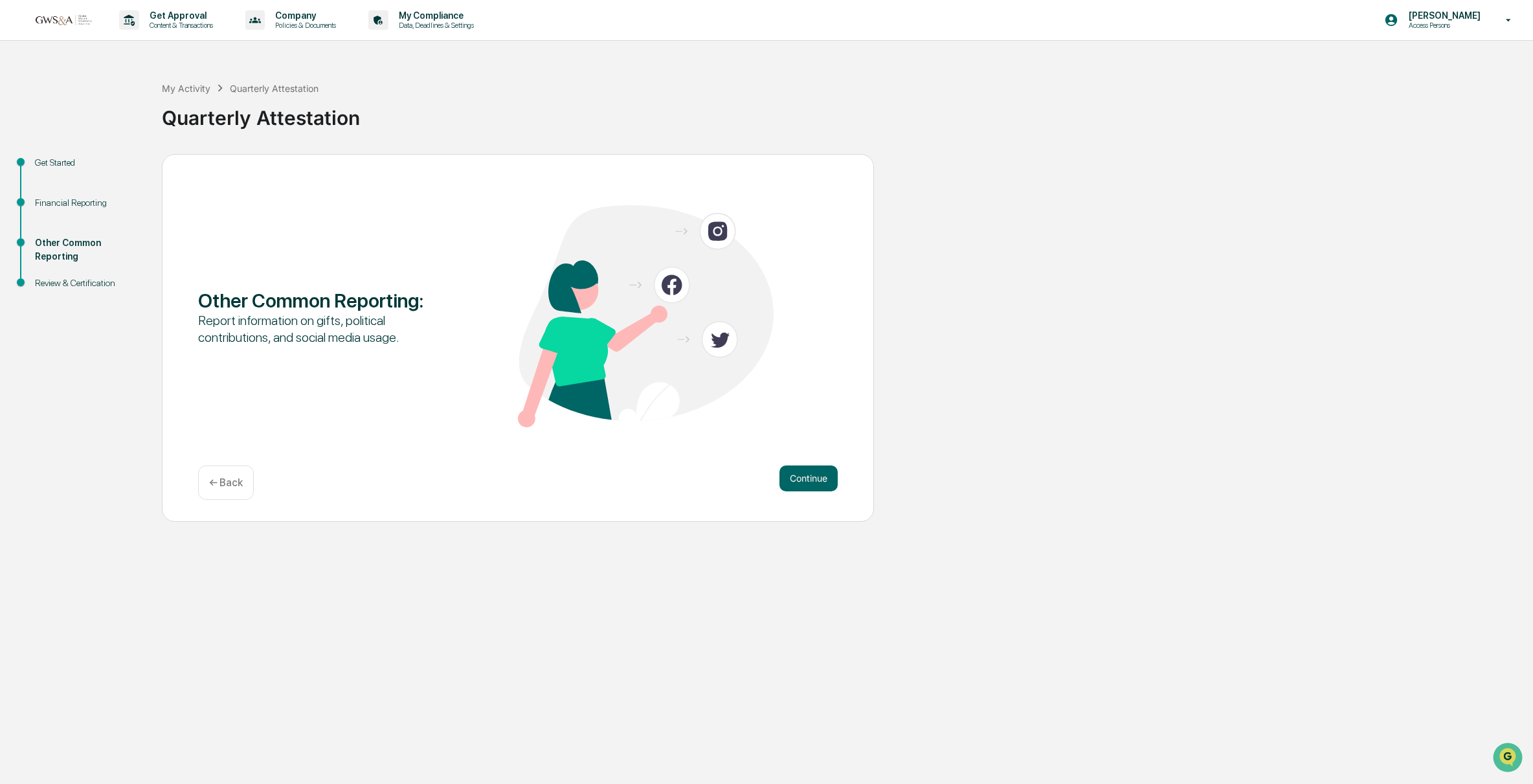
scroll to position [0, 0]
click at [808, 462] on div "Other Common Reporting : Report information on gifts, political contributions, …" at bounding box center [517, 338] width 712 height 368
click at [808, 480] on button "Continue" at bounding box center [808, 478] width 59 height 26
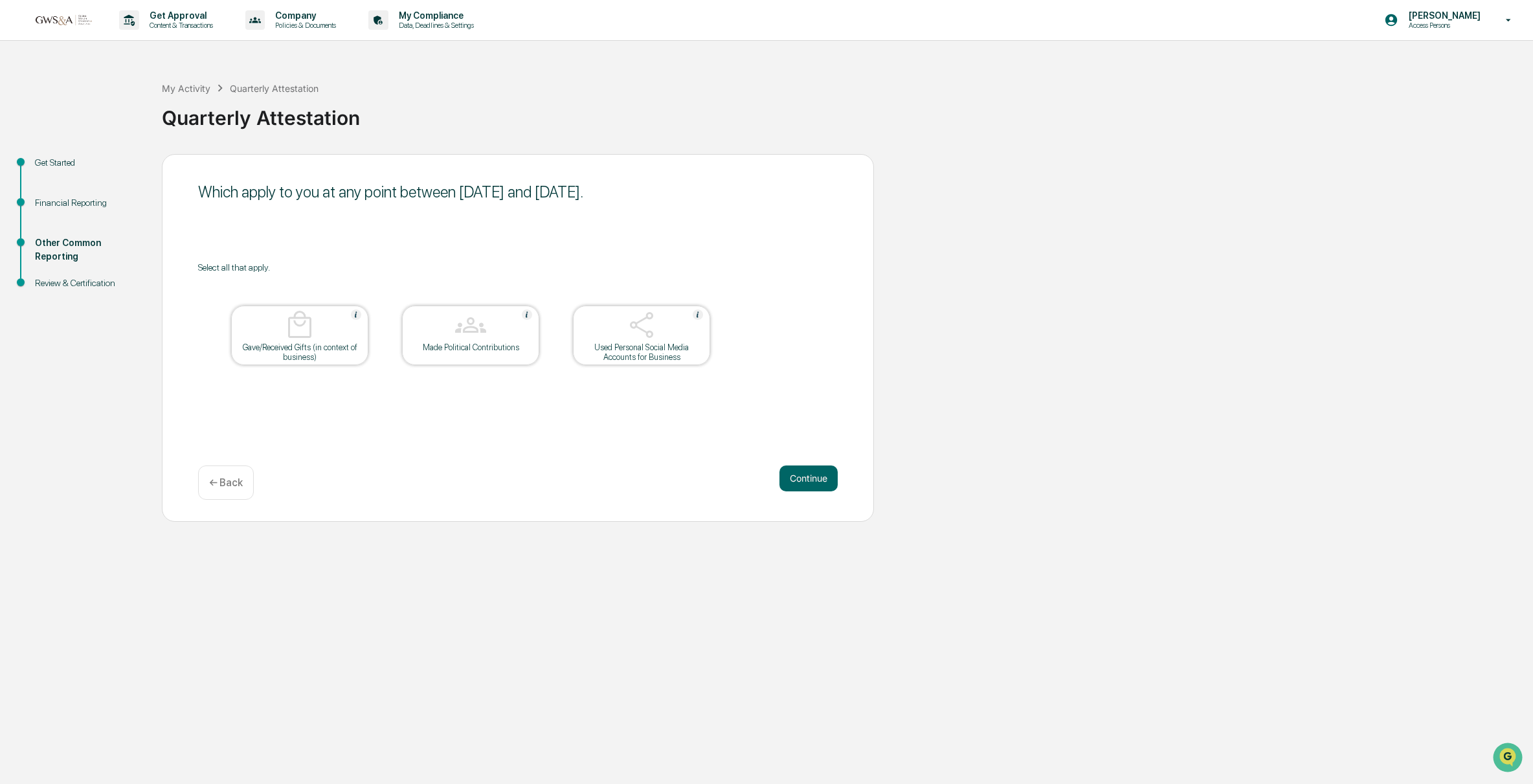
click at [808, 480] on button "Continue" at bounding box center [808, 478] width 59 height 26
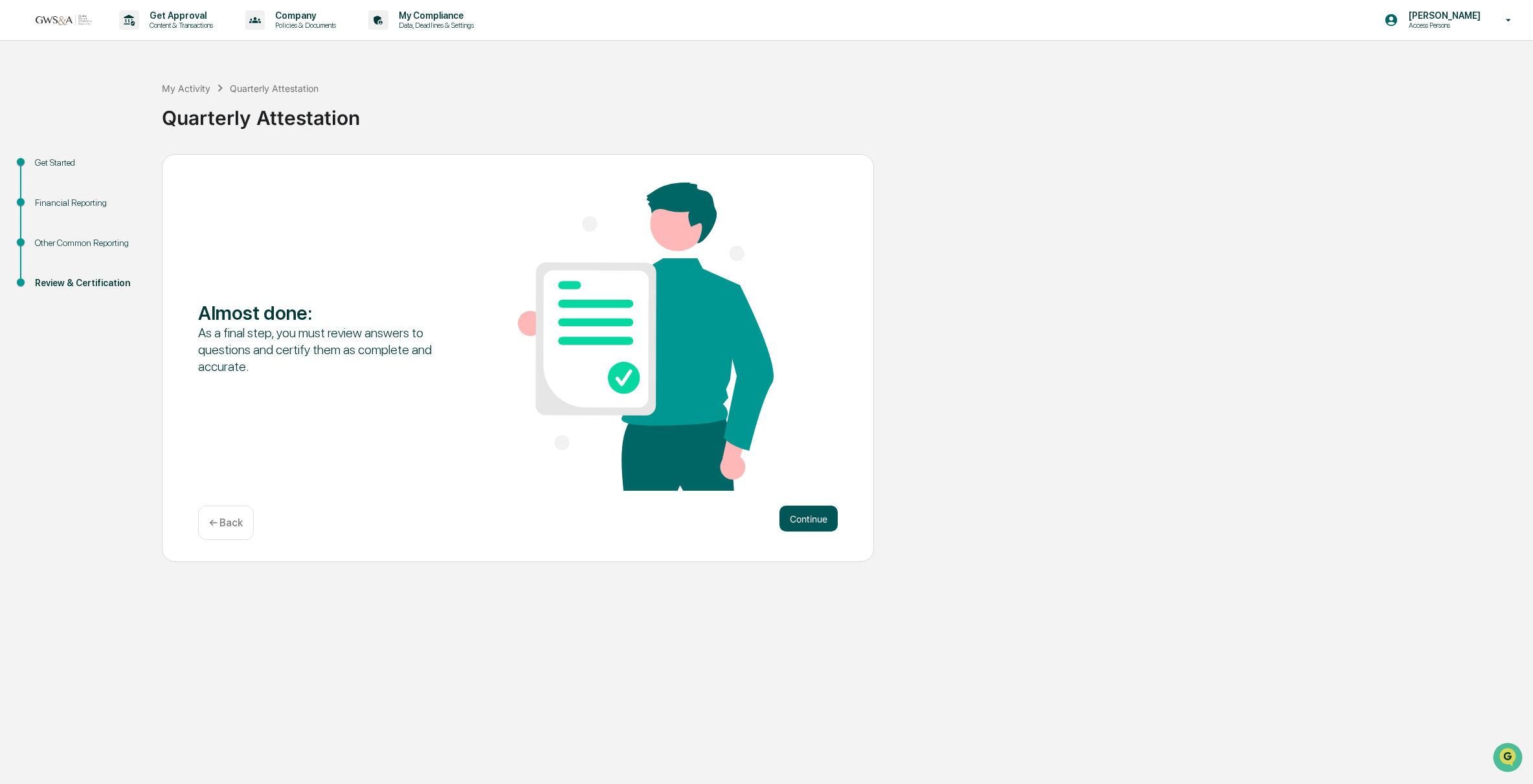
click at [816, 518] on button "Continue" at bounding box center [808, 518] width 59 height 26
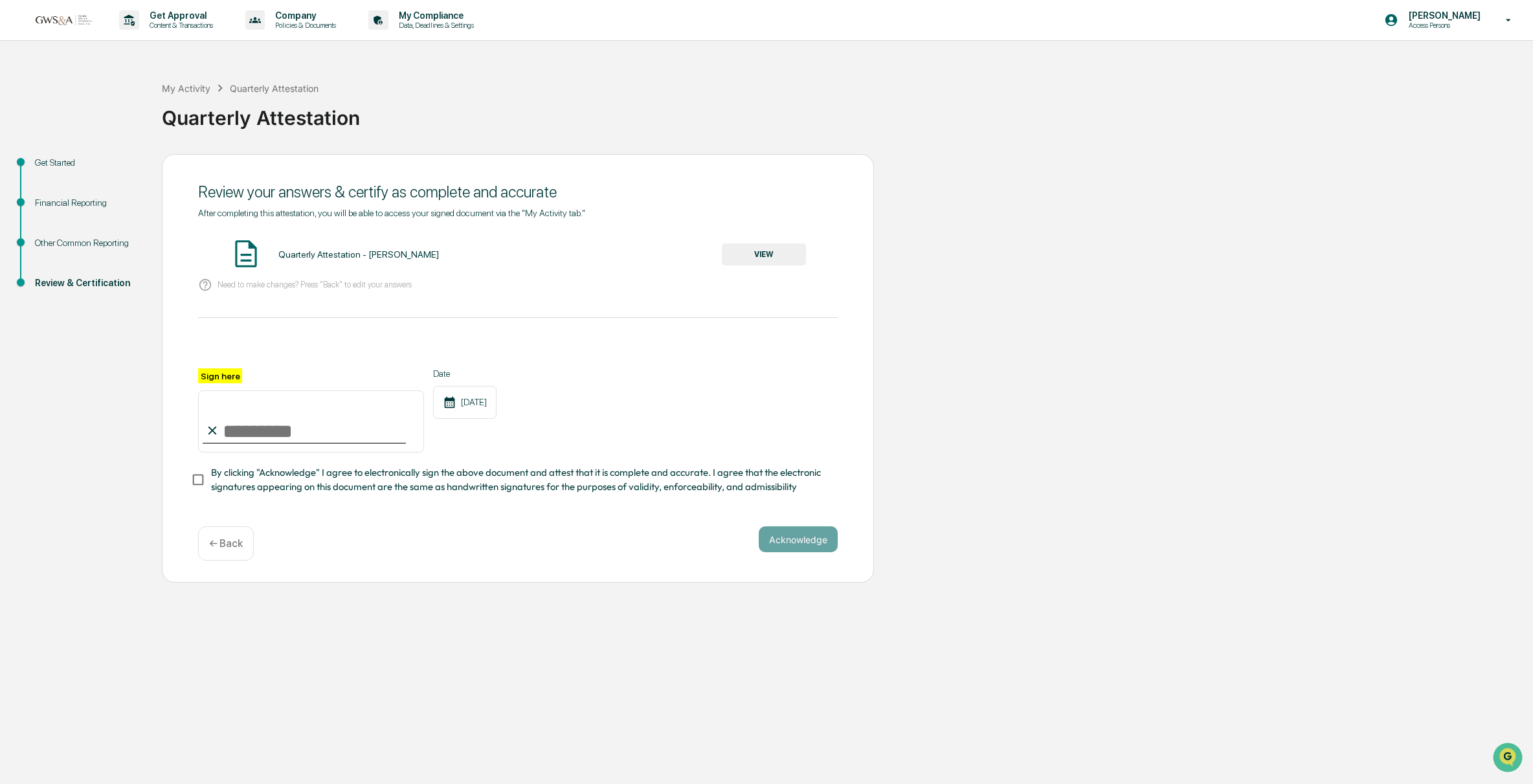
click at [256, 424] on input "Sign here" at bounding box center [311, 421] width 226 height 62
type input "**********"
click at [748, 247] on button "VIEW" at bounding box center [763, 254] width 84 height 22
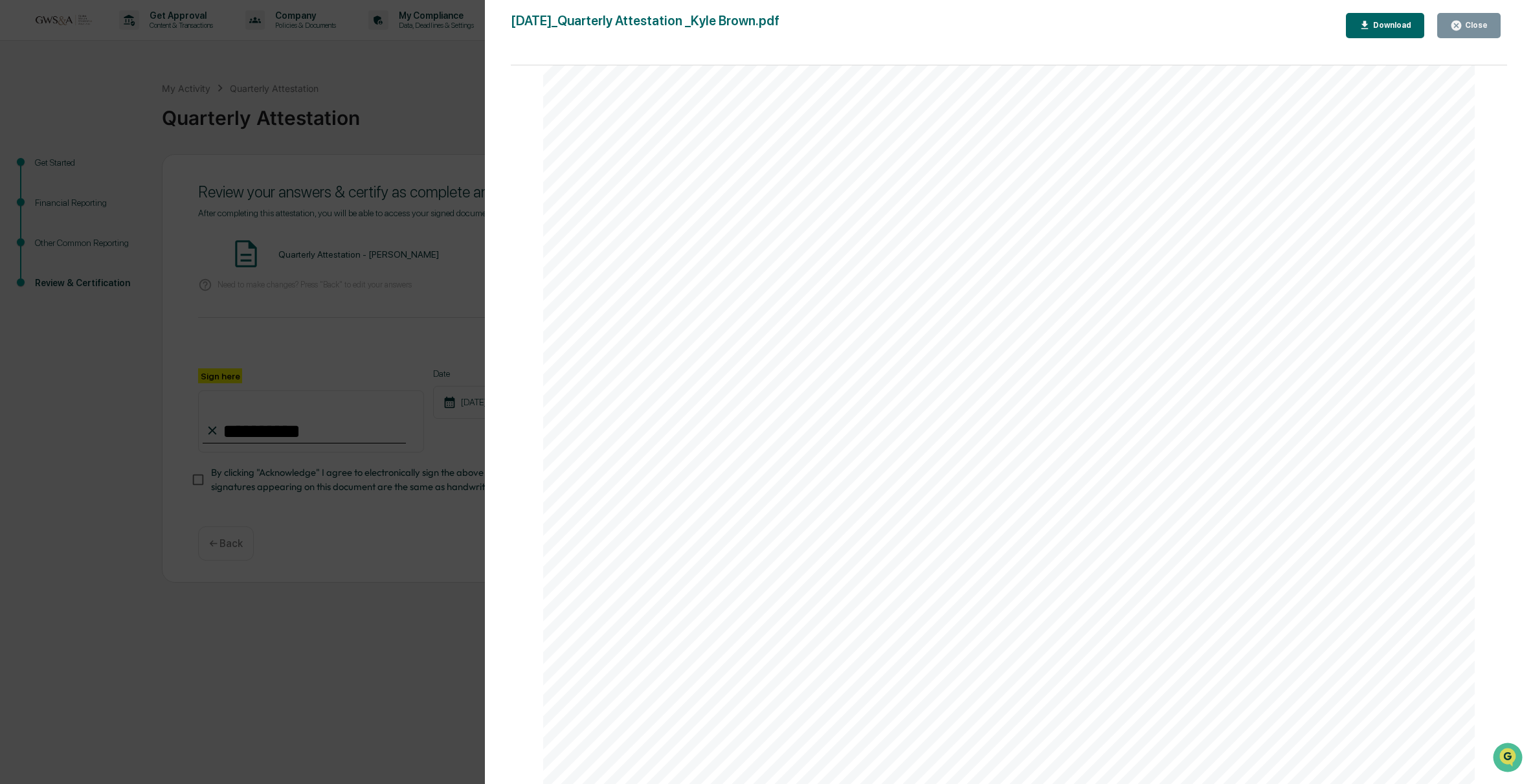
scroll to position [11513, 0]
click at [1174, 393] on div "Other Reporting Attestation of Completeness Based upon the definitions above (w…" at bounding box center [1009, 125] width 932 height 1317
click at [1479, 17] on button "Close" at bounding box center [1469, 25] width 63 height 25
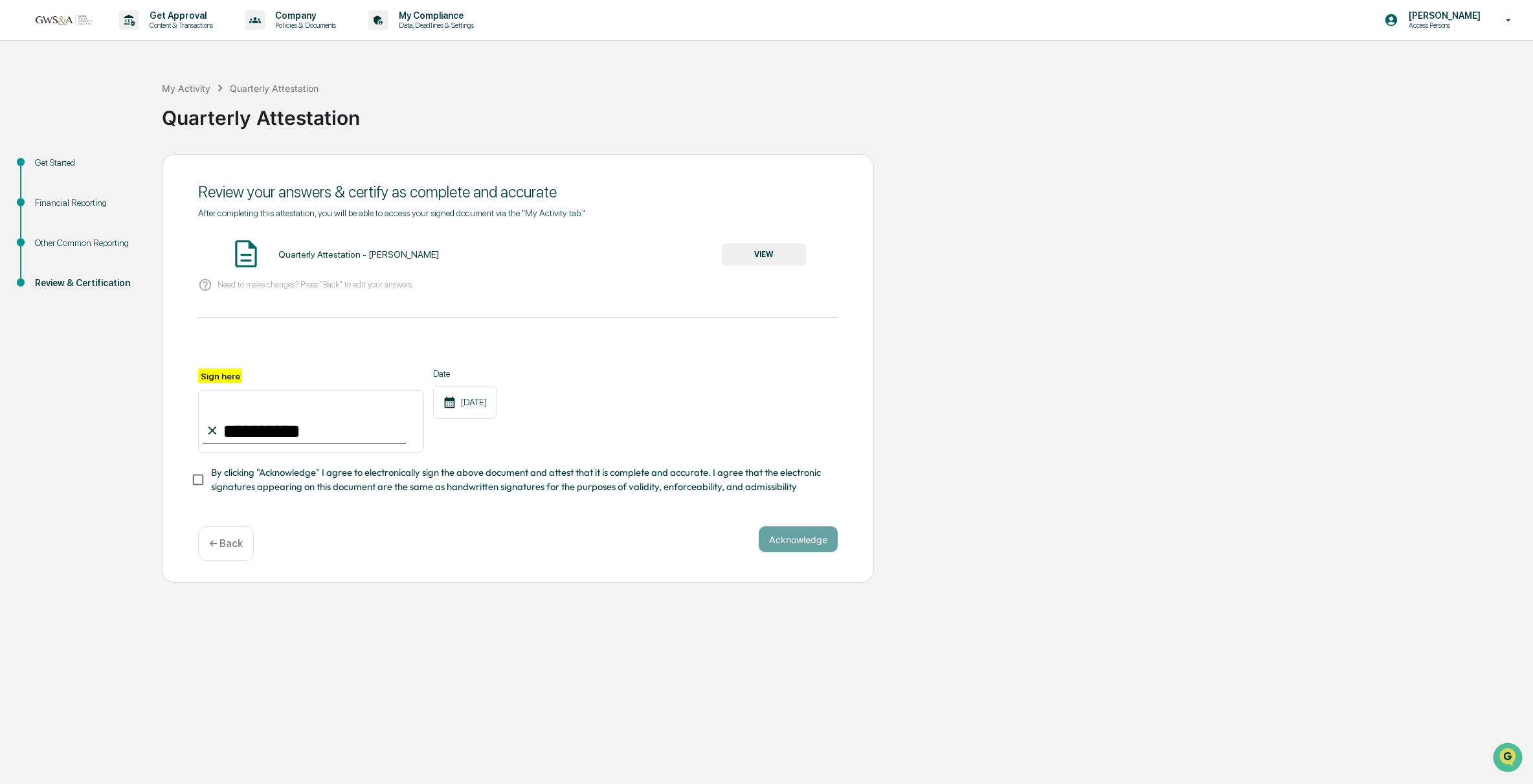
click at [234, 480] on span "By clicking "Acknowledge" I agree to electronically sign the above document and…" at bounding box center [519, 480] width 616 height 29
click at [790, 537] on button "Acknowledge" at bounding box center [798, 539] width 79 height 26
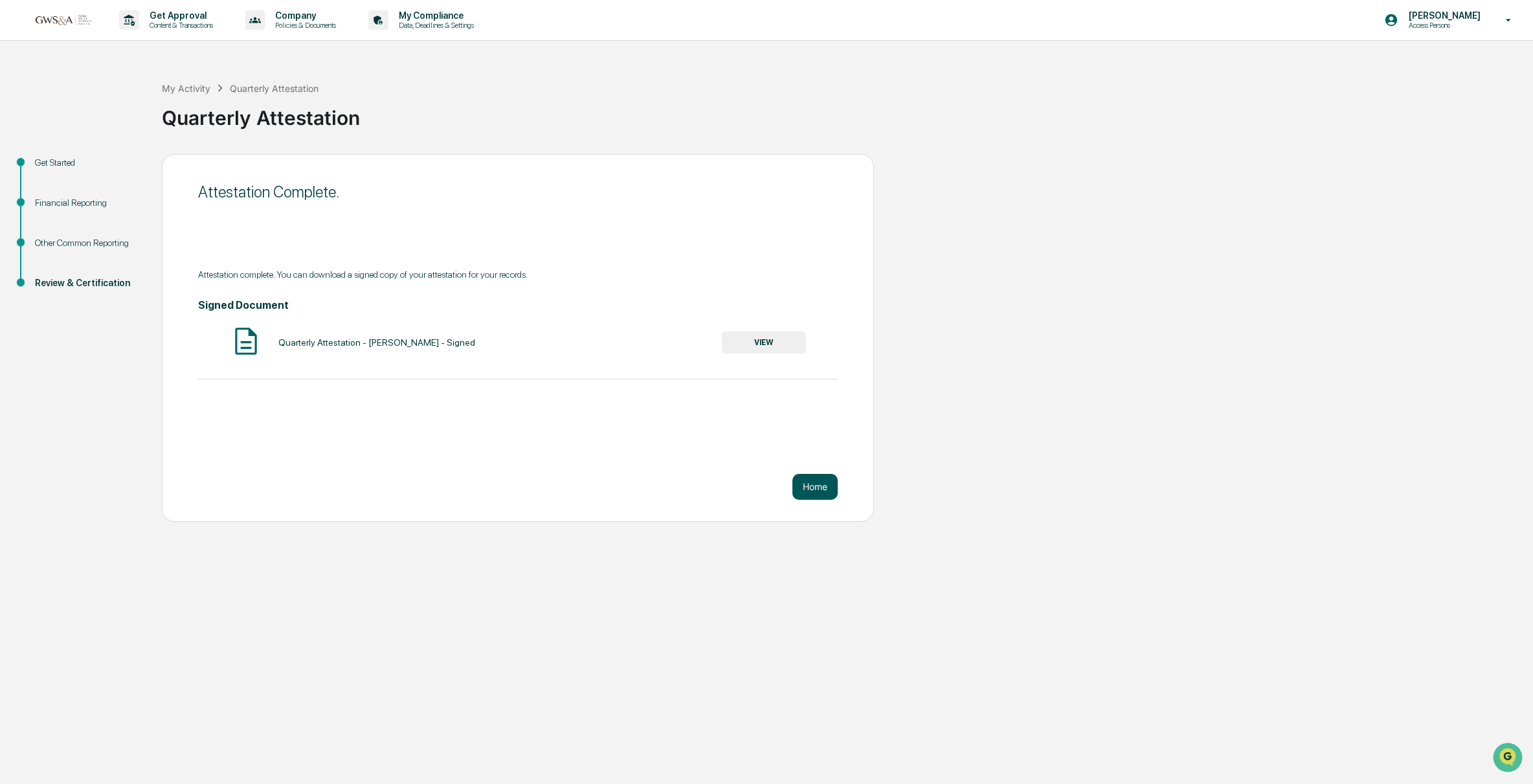
click at [805, 492] on button "Home" at bounding box center [815, 487] width 45 height 26
